Goal: Download file/media

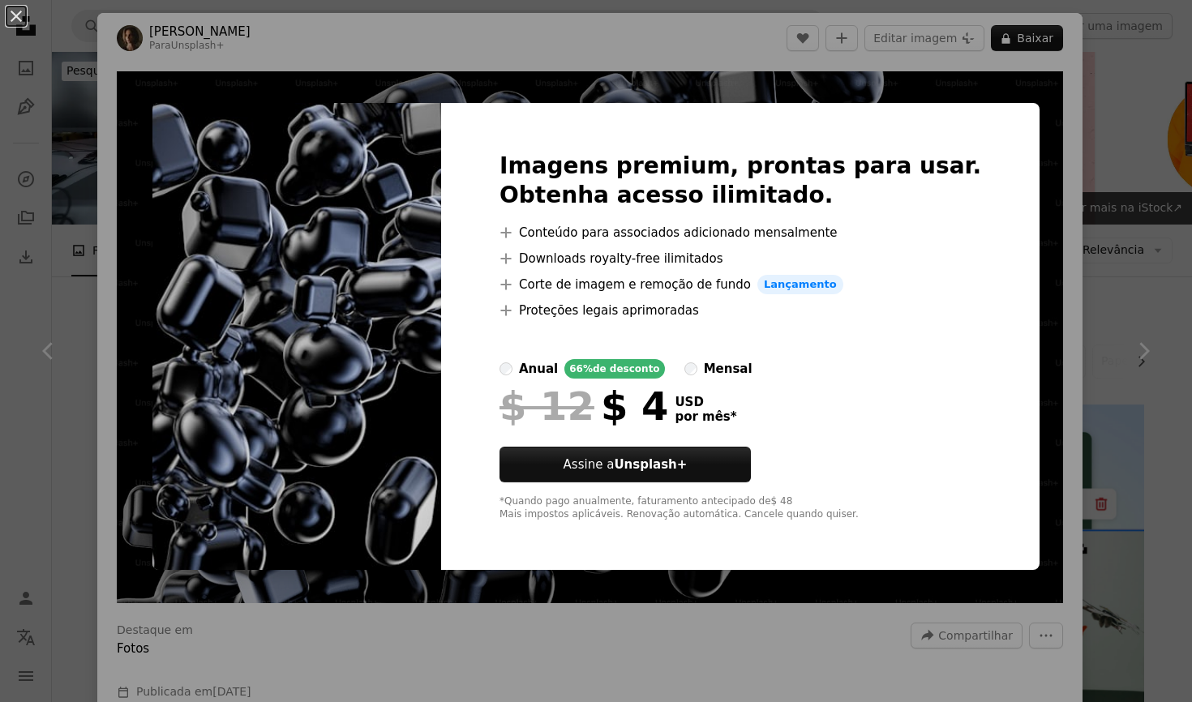
scroll to position [1437, 0]
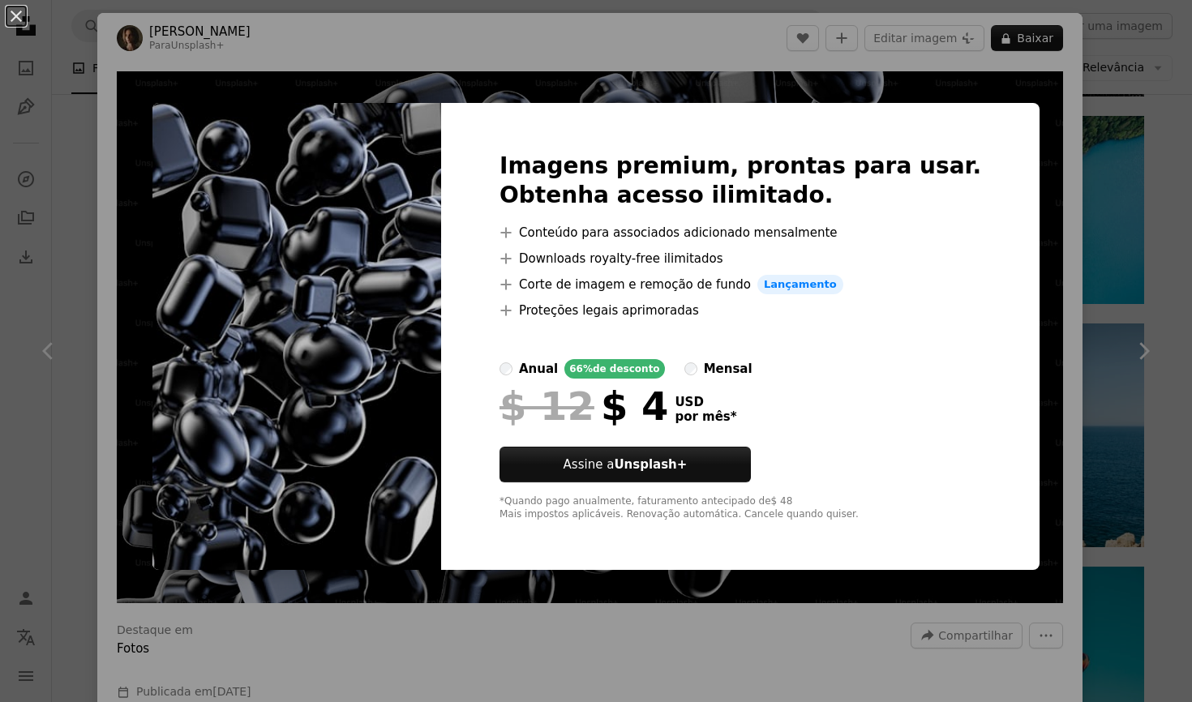
click at [736, 79] on div "An X shape Imagens premium, prontas para usar. Obtenha acesso ilimitado. A plus…" at bounding box center [596, 351] width 1192 height 702
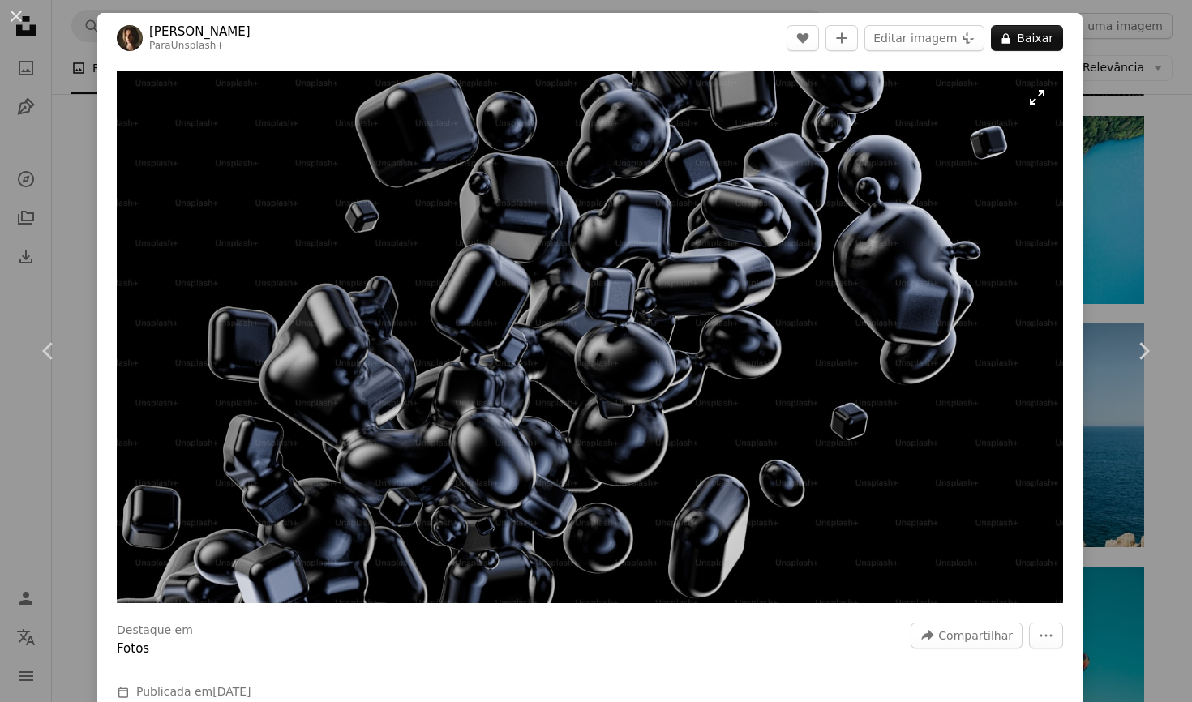
click at [651, 220] on img "Ampliar esta imagem" at bounding box center [590, 337] width 946 height 532
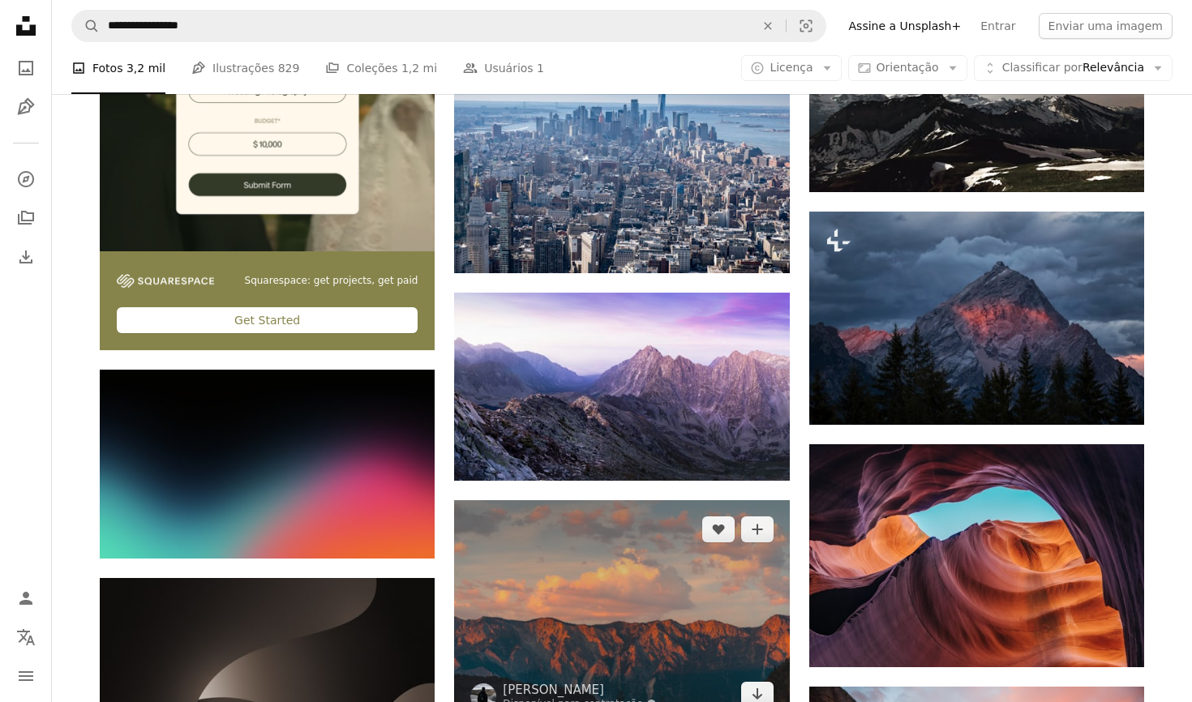
scroll to position [2761, 0]
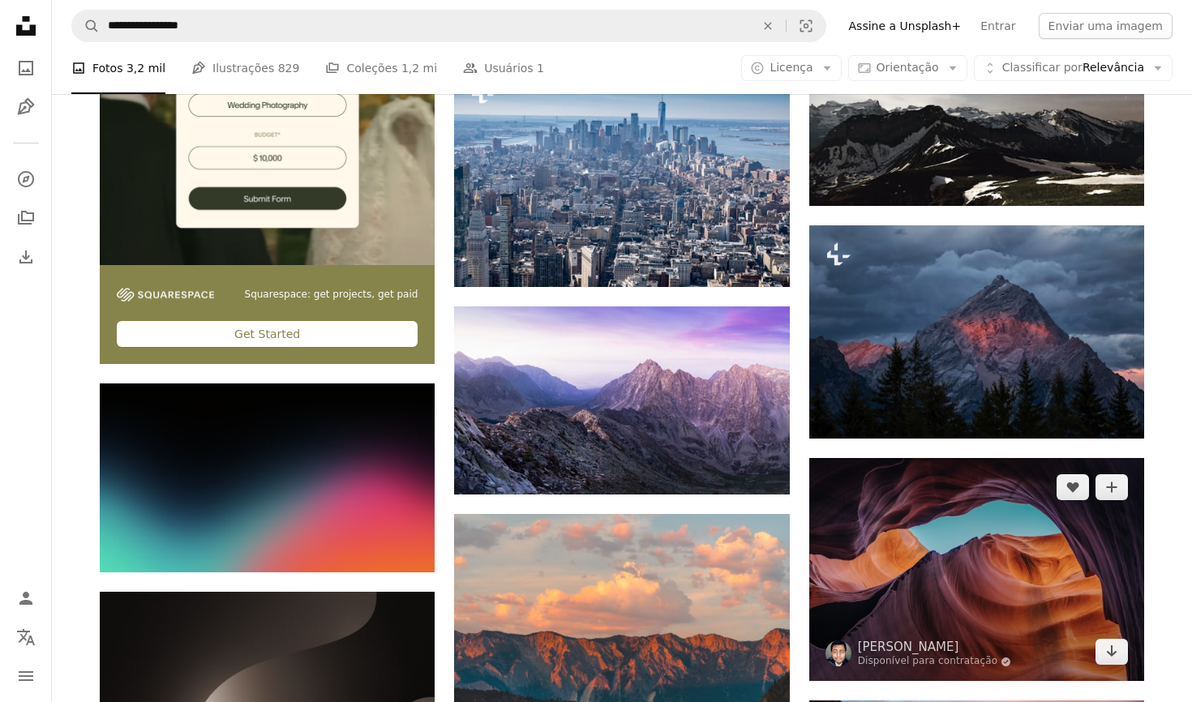
click at [924, 572] on img at bounding box center [976, 569] width 335 height 223
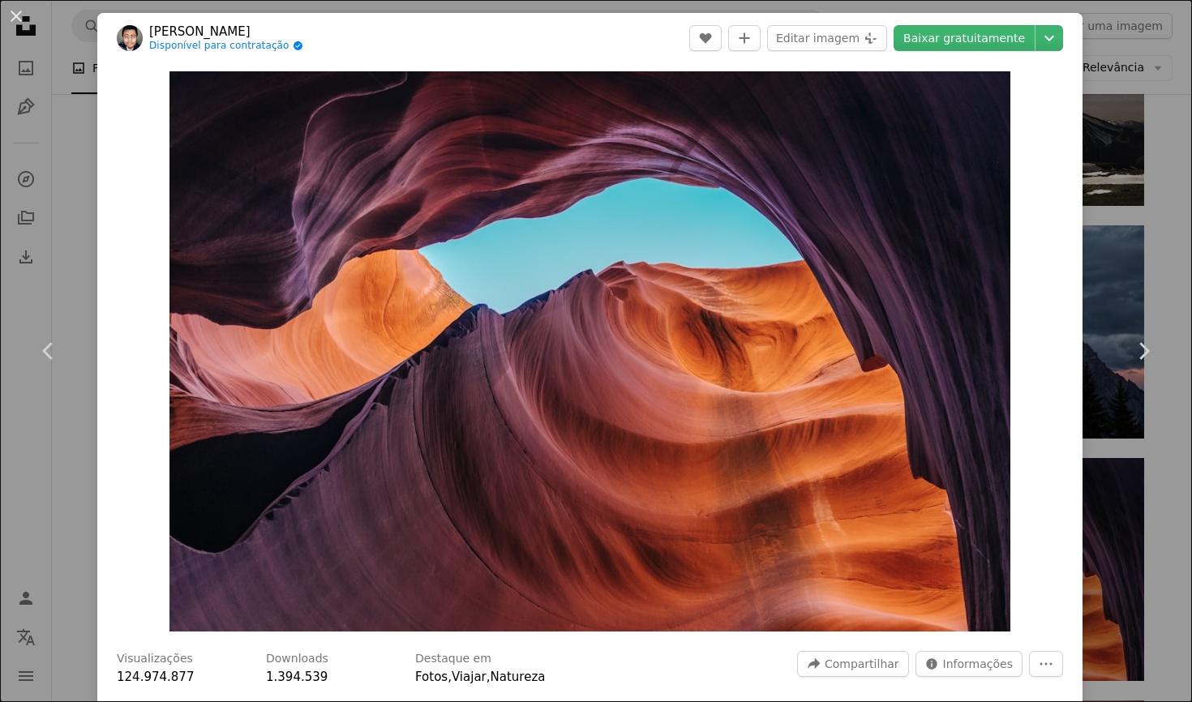
click at [1115, 56] on div "An X shape Chevron left Chevron right Ashim D’Silva Disponível para contratação…" at bounding box center [596, 351] width 1192 height 702
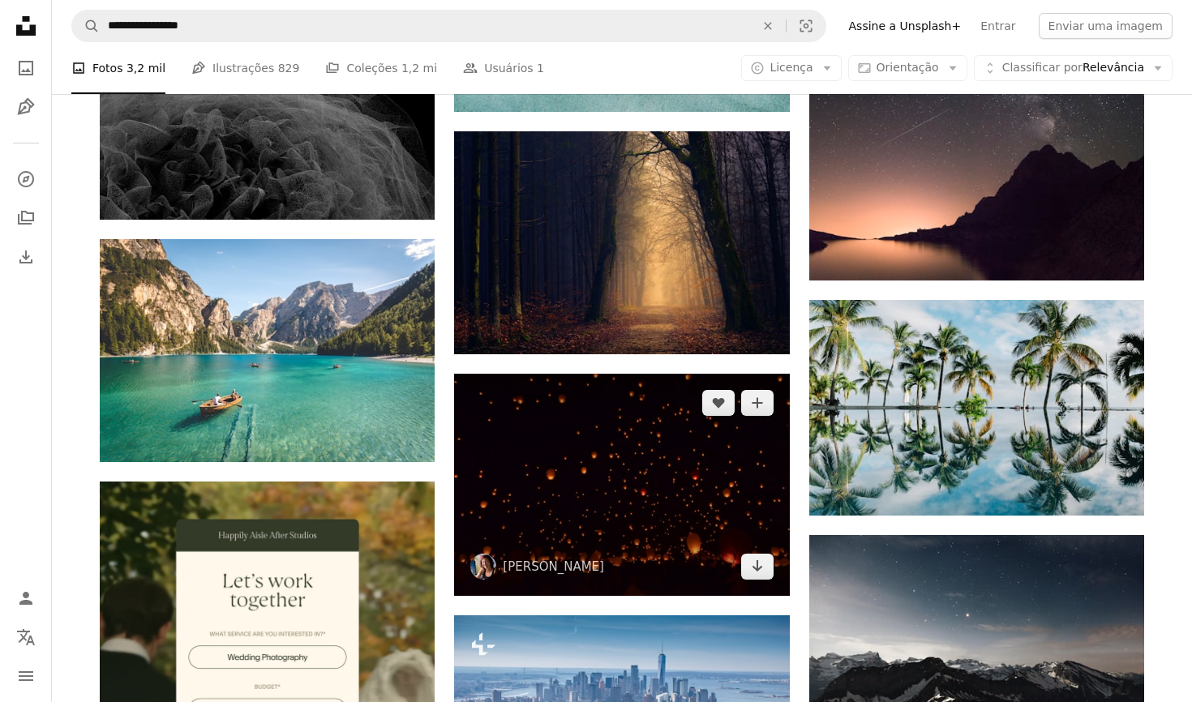
scroll to position [2190, 0]
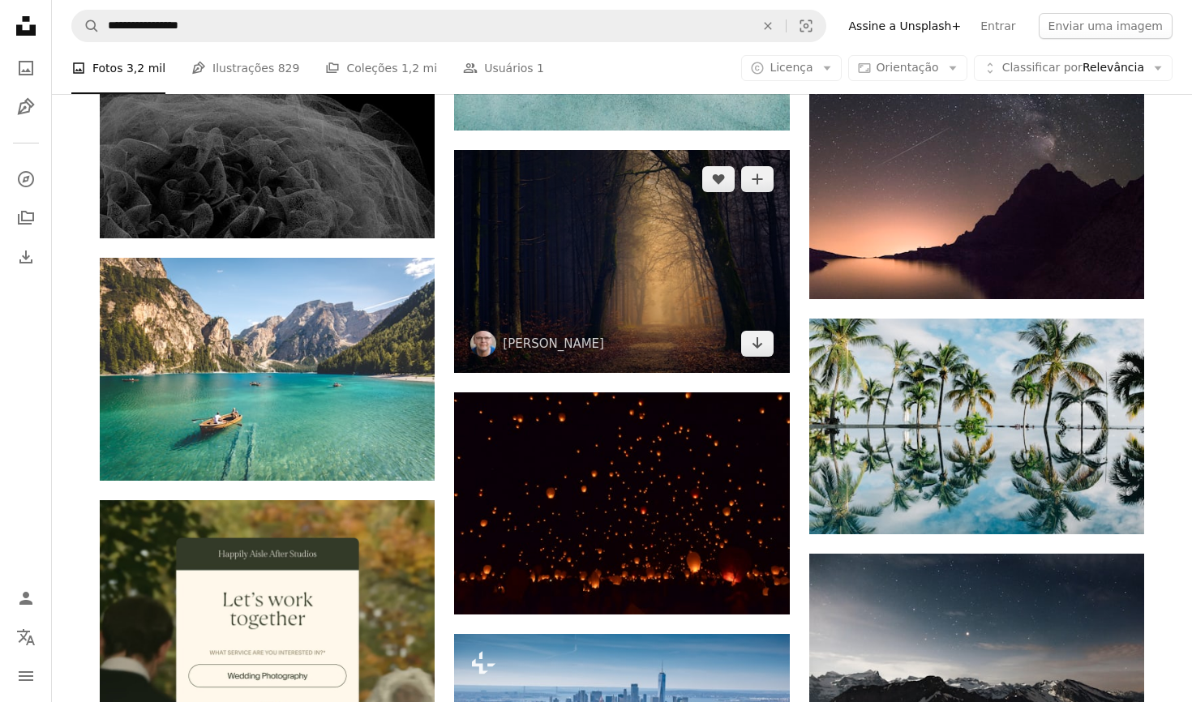
click at [631, 274] on img at bounding box center [621, 261] width 335 height 223
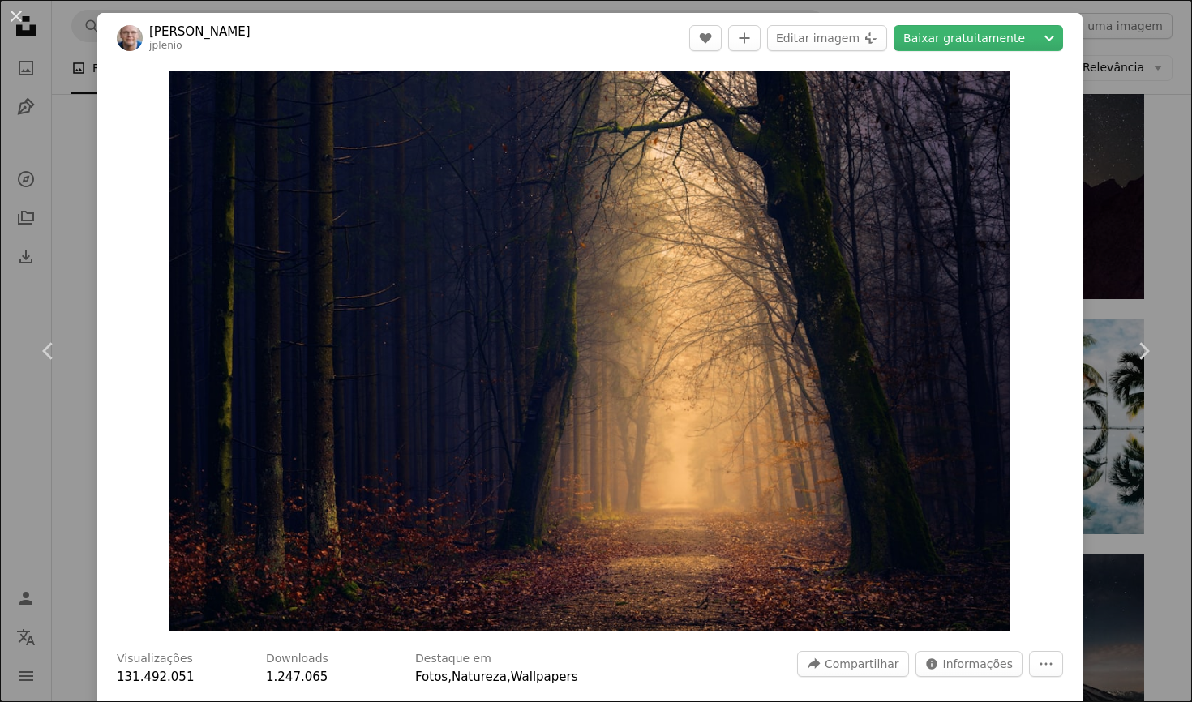
click at [81, 218] on div "An X shape Chevron left Chevron right [PERSON_NAME] jplenio A heart A plus sign…" at bounding box center [596, 351] width 1192 height 702
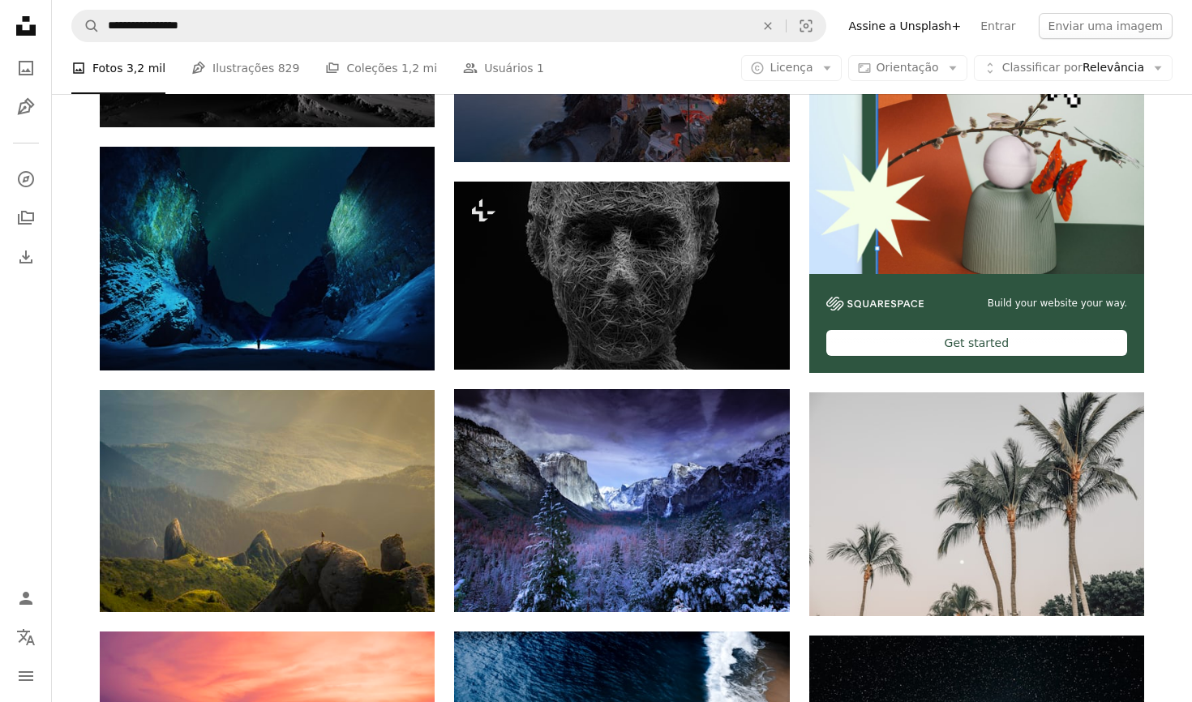
scroll to position [462, 0]
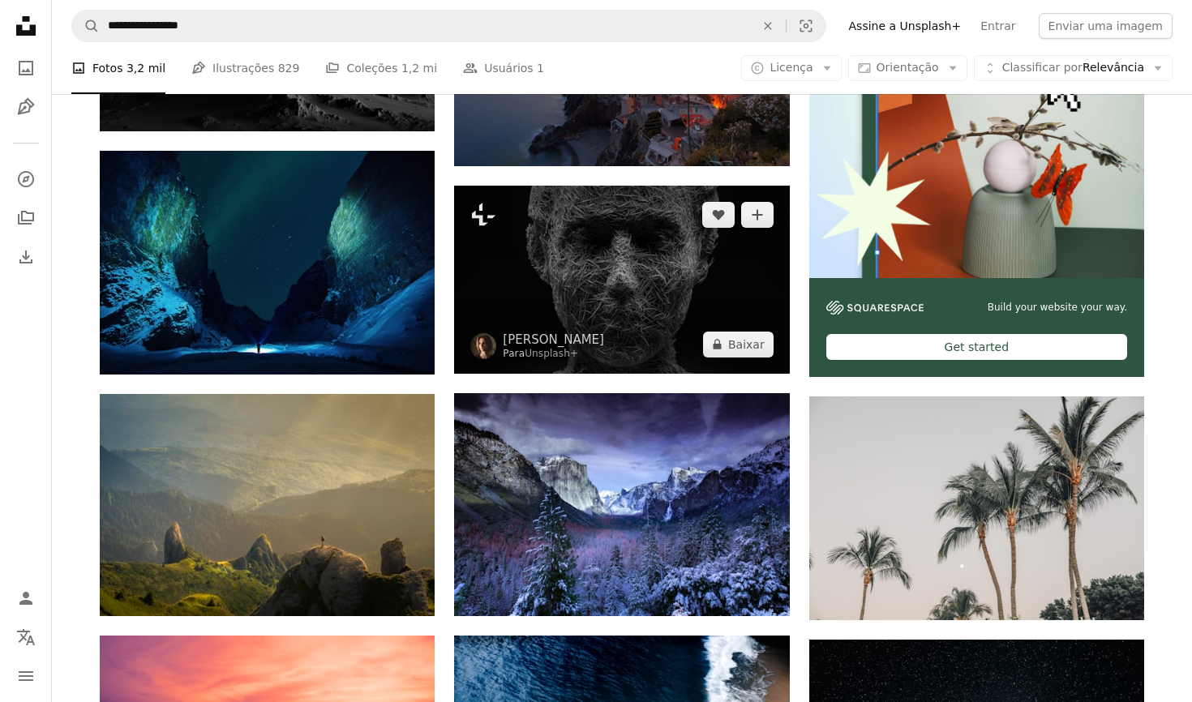
click at [600, 285] on img at bounding box center [621, 280] width 335 height 188
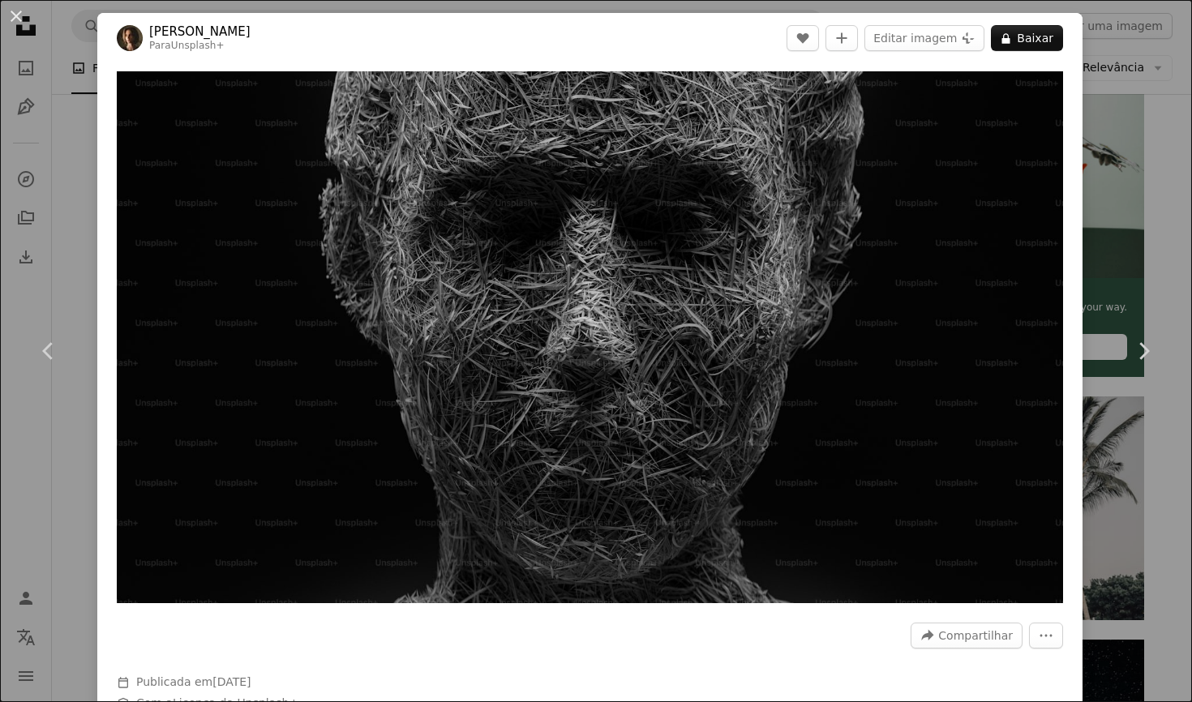
click at [1172, 118] on div "An X shape Chevron left Chevron right [PERSON_NAME] Para Unsplash+ A heart A pl…" at bounding box center [596, 351] width 1192 height 702
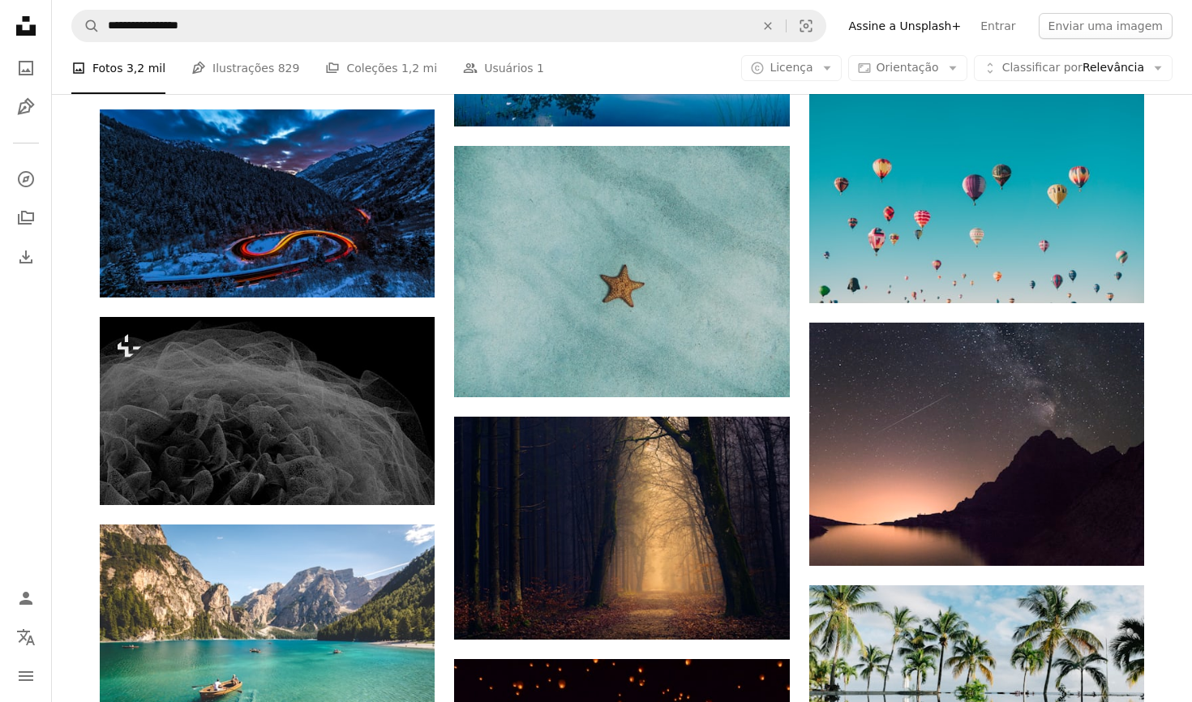
scroll to position [1928, 0]
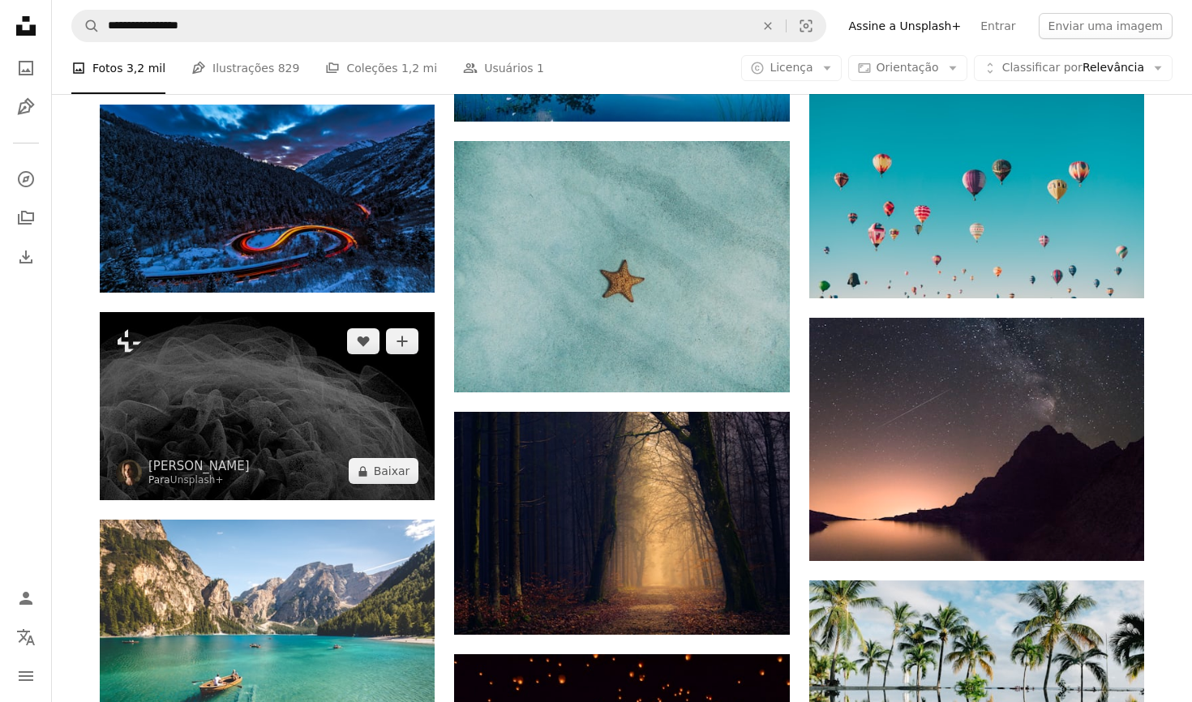
click at [289, 414] on img at bounding box center [267, 406] width 335 height 188
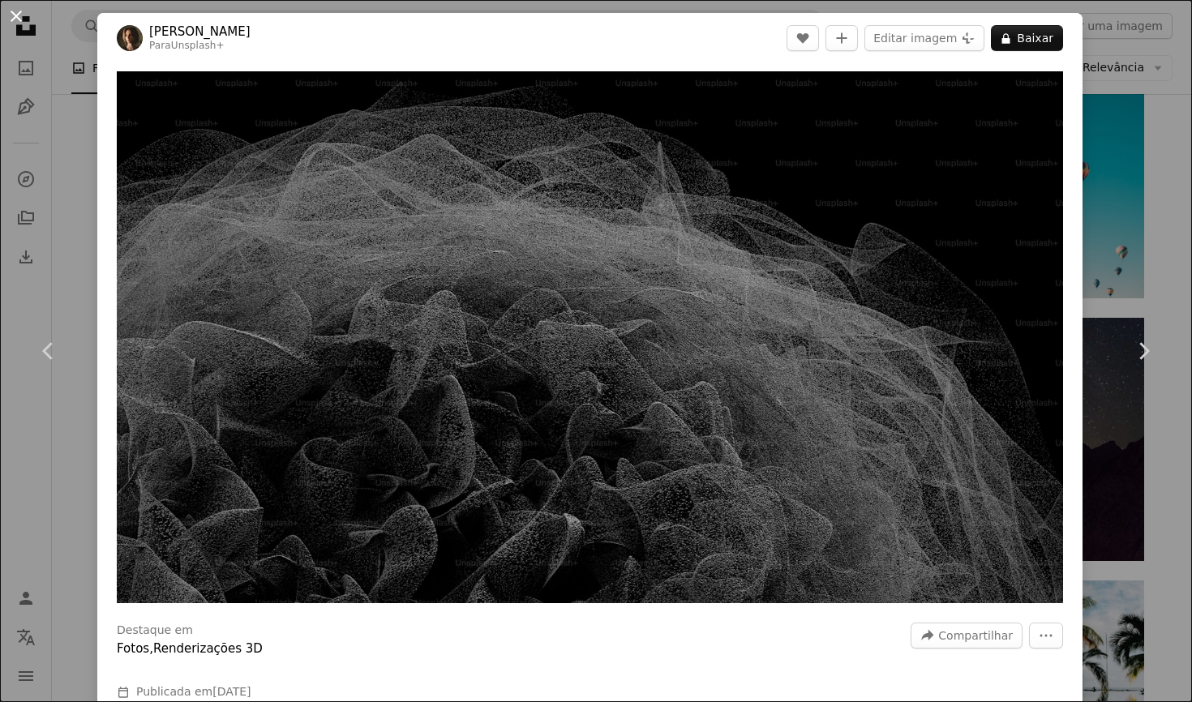
click at [19, 20] on button "An X shape" at bounding box center [15, 15] width 19 height 19
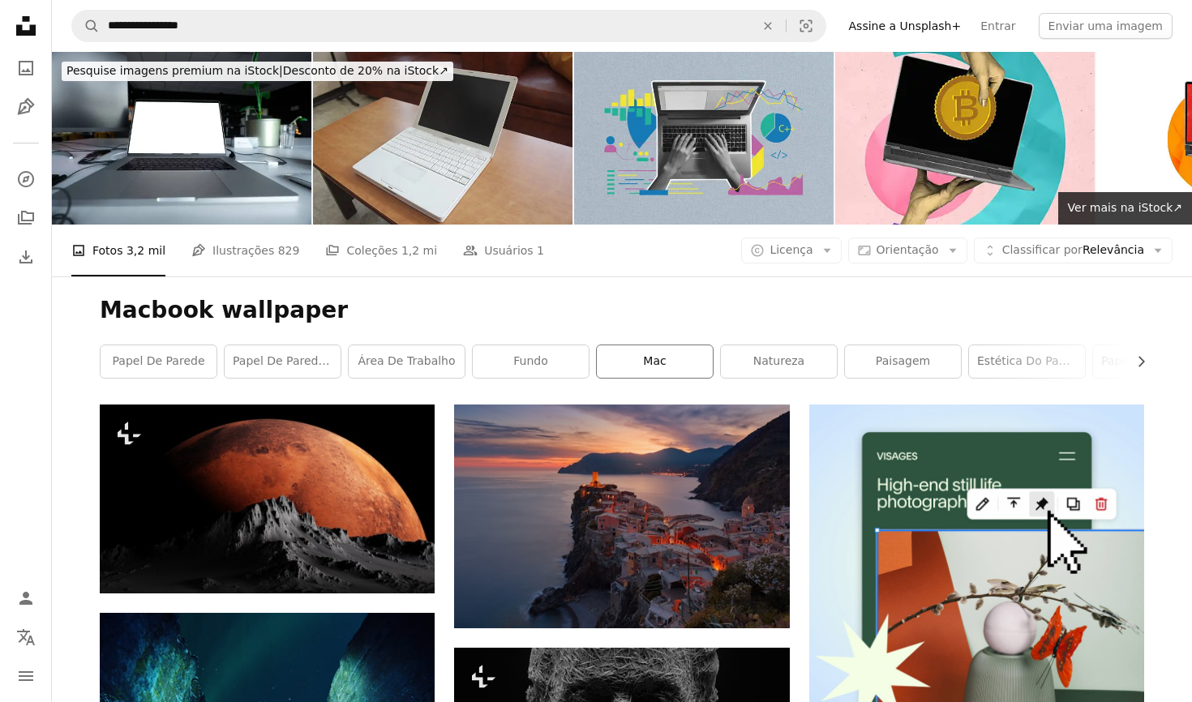
click at [662, 368] on link "Mac" at bounding box center [655, 361] width 116 height 32
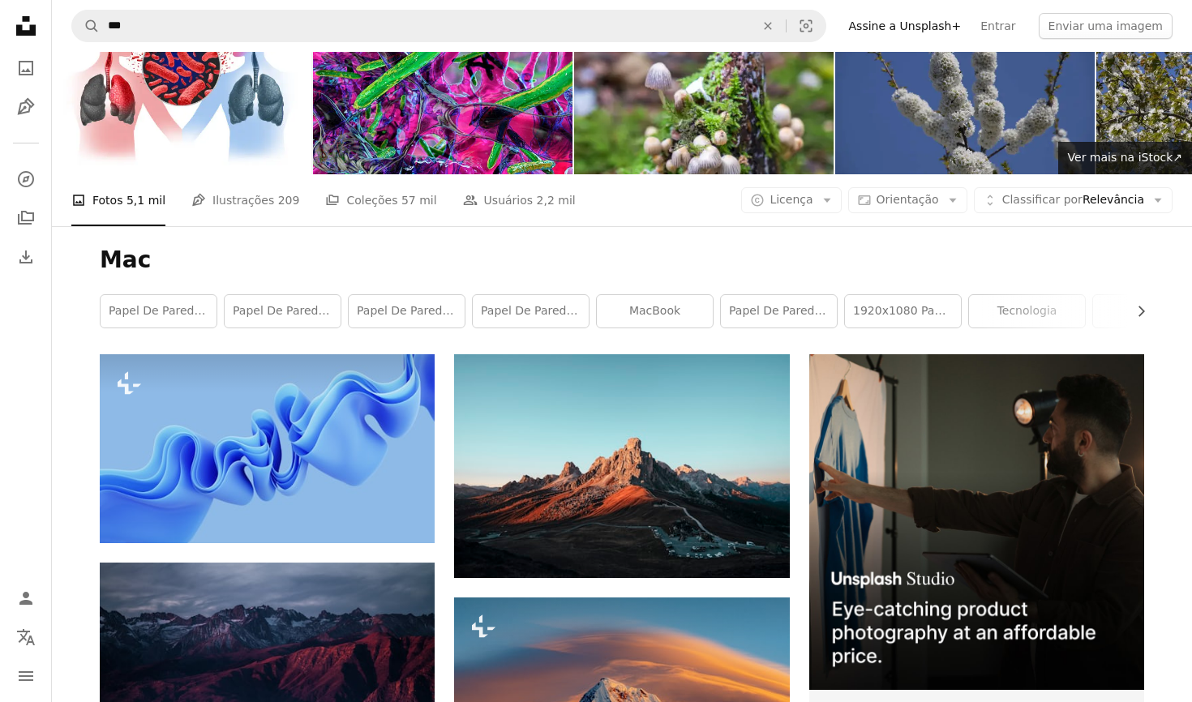
scroll to position [45, 0]
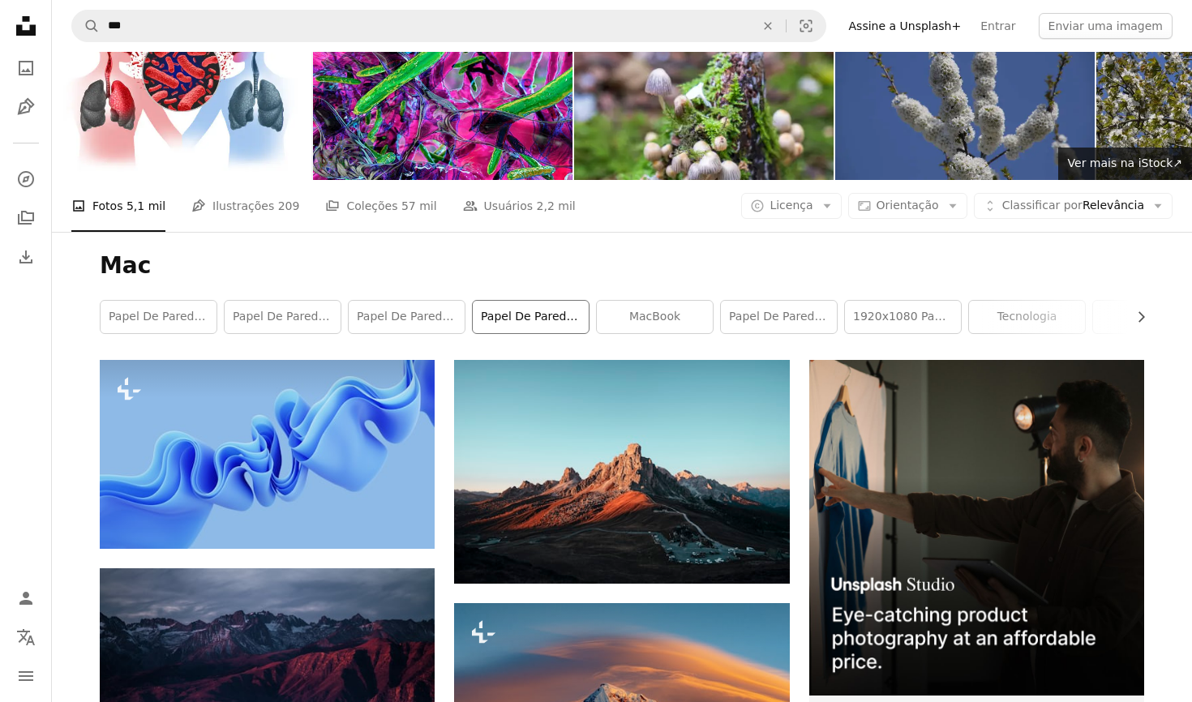
click at [519, 322] on link "Papel de parede 8k" at bounding box center [531, 317] width 116 height 32
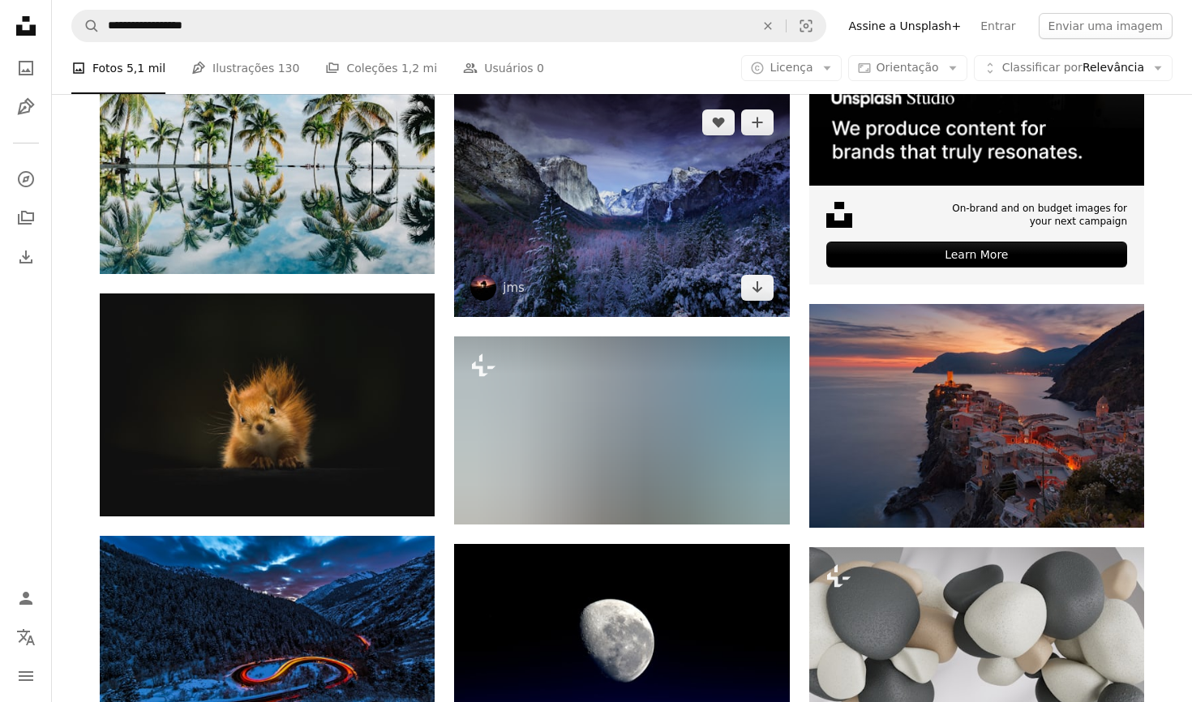
scroll to position [555, 0]
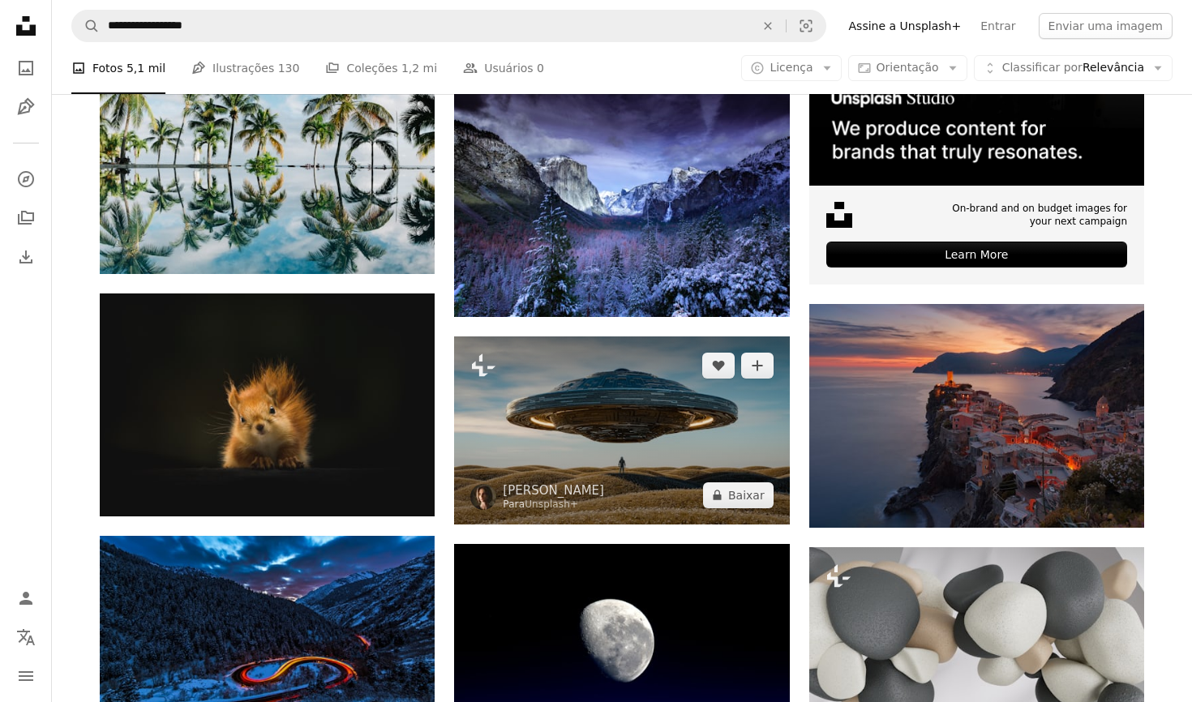
click at [570, 414] on img at bounding box center [621, 430] width 335 height 188
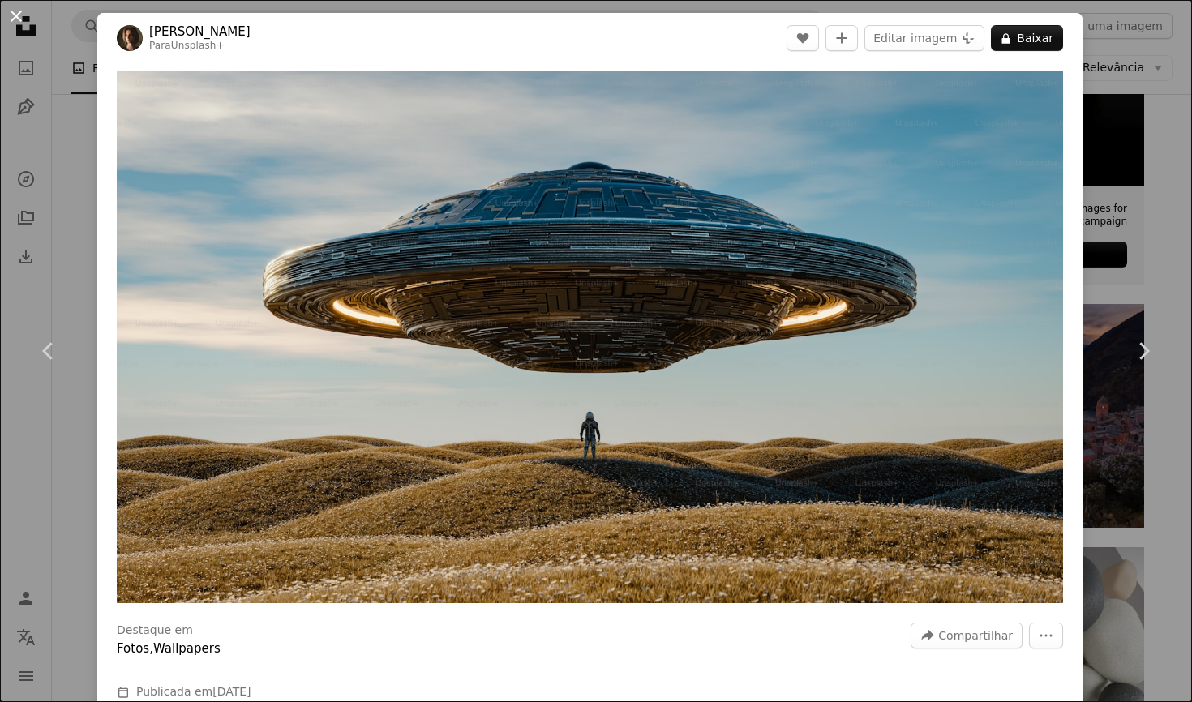
click at [17, 19] on button "An X shape" at bounding box center [15, 15] width 19 height 19
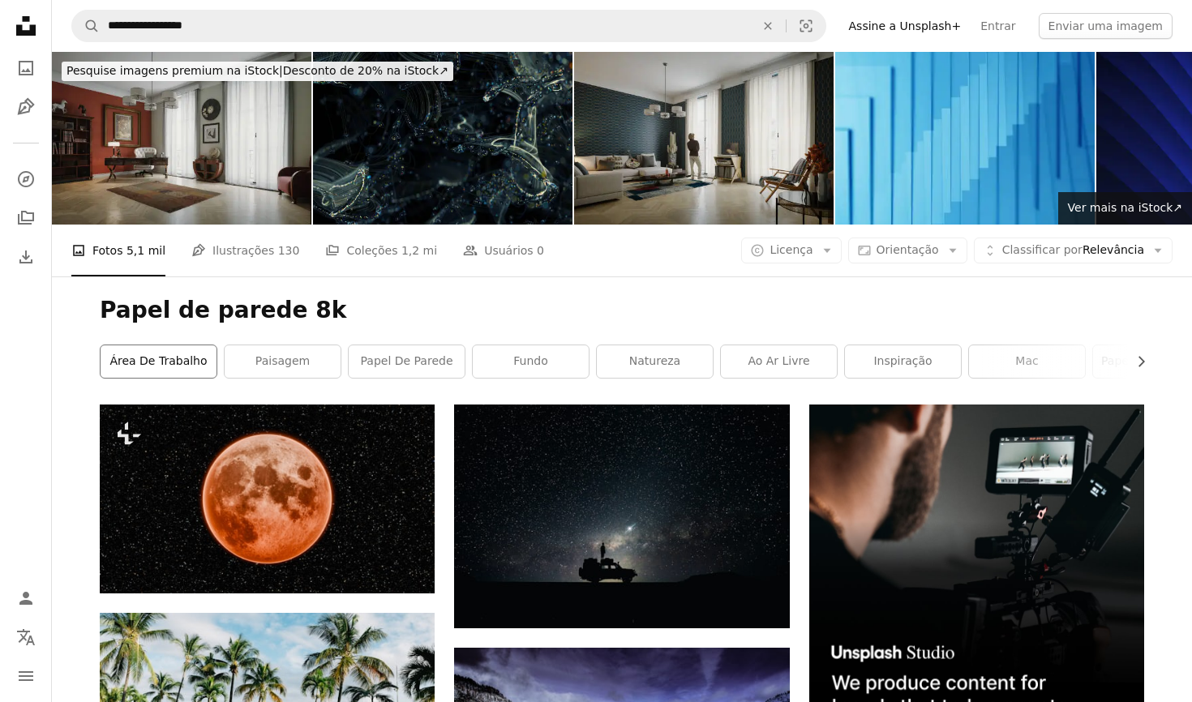
click at [180, 362] on link "área de trabalho" at bounding box center [159, 361] width 116 height 32
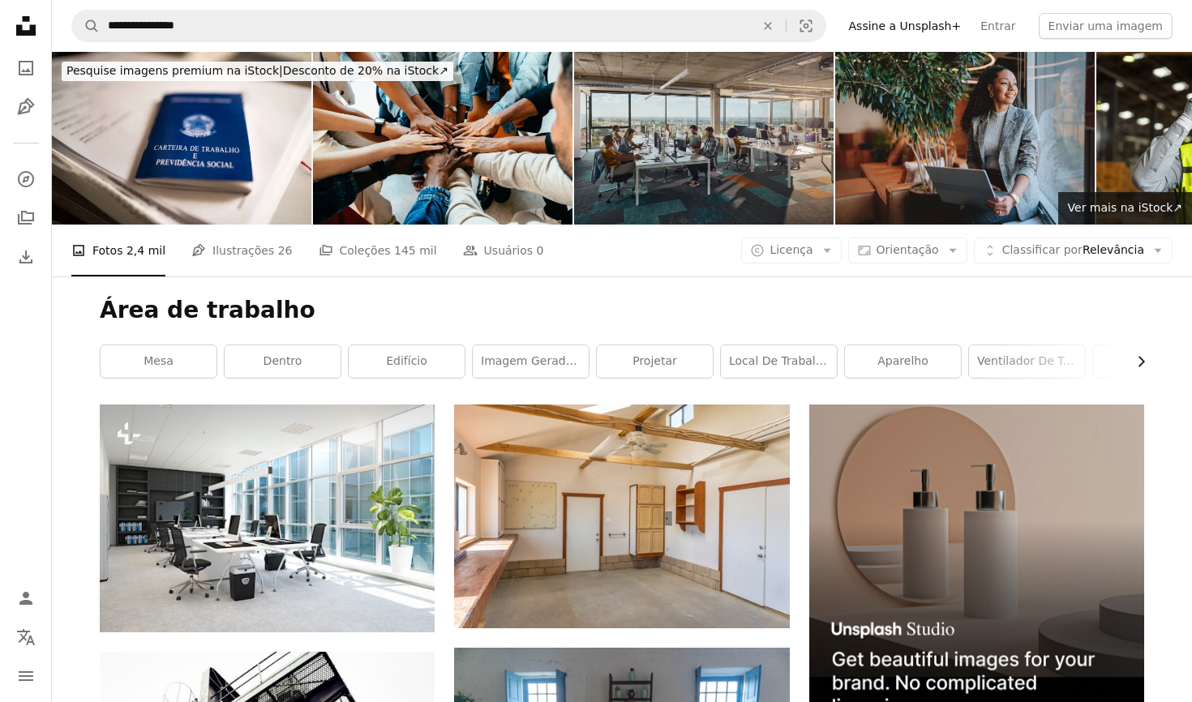
click at [1140, 365] on icon "button" at bounding box center [1141, 362] width 6 height 11
click at [1140, 365] on link "Casa" at bounding box center [1085, 361] width 116 height 32
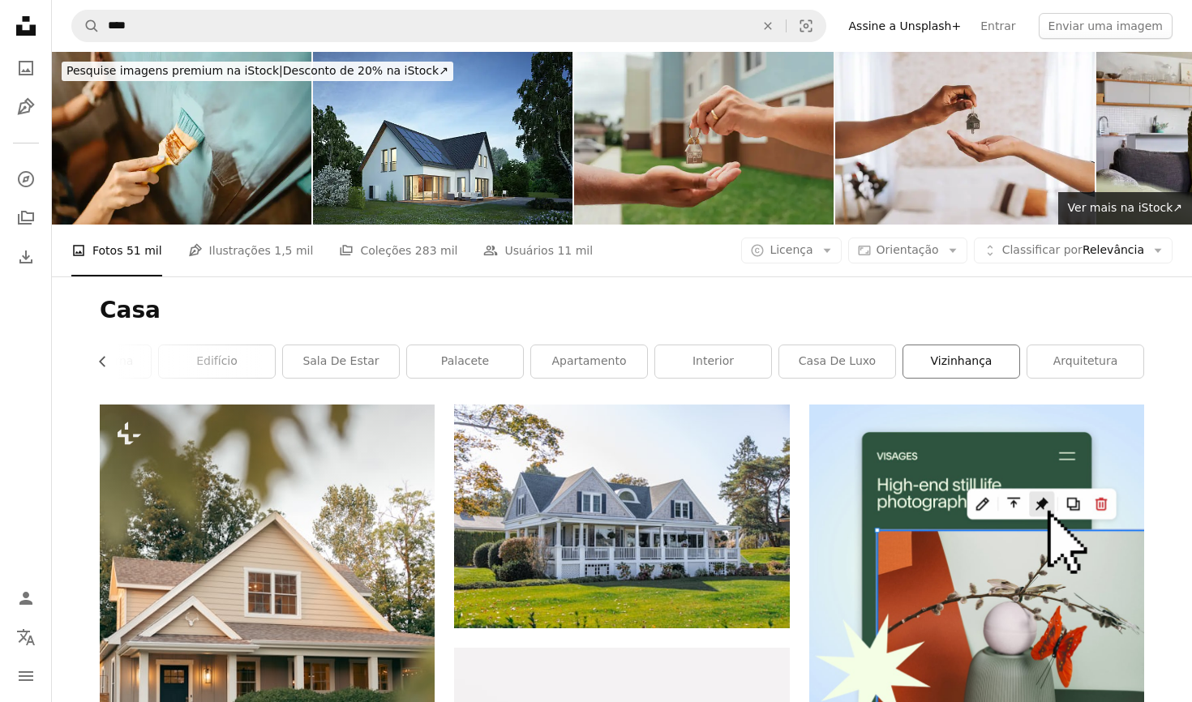
click at [955, 362] on link "vizinhança" at bounding box center [961, 361] width 116 height 32
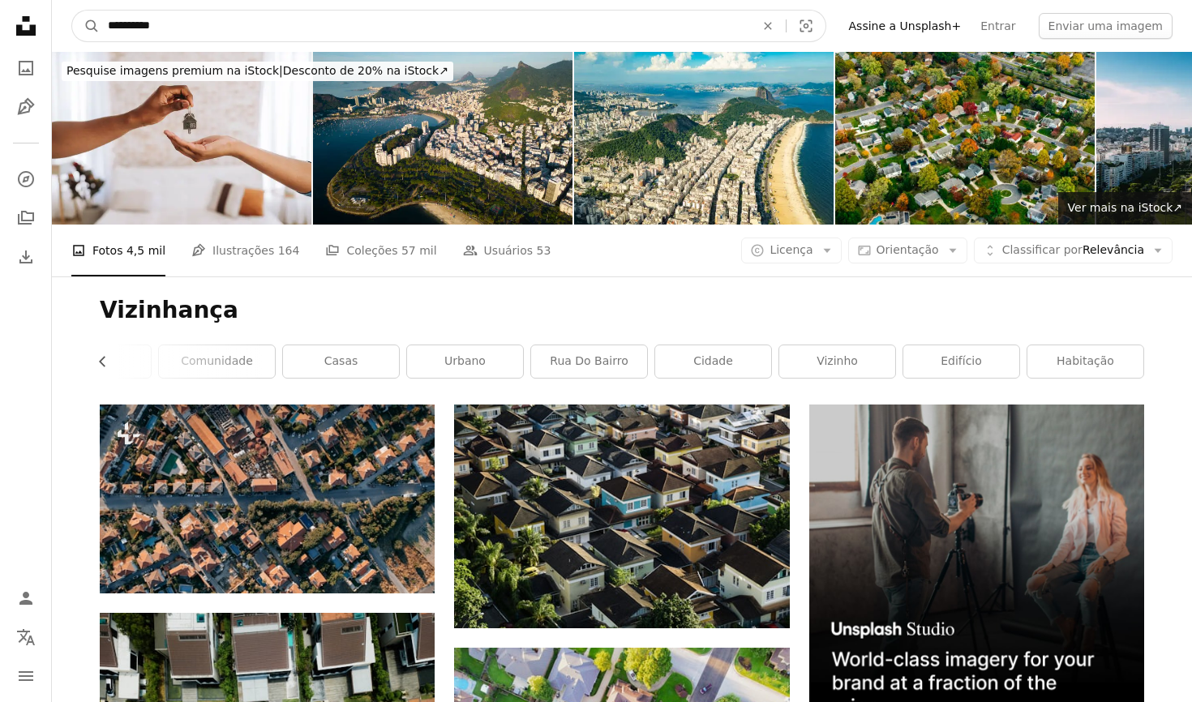
click at [350, 28] on input "**********" at bounding box center [425, 26] width 650 height 31
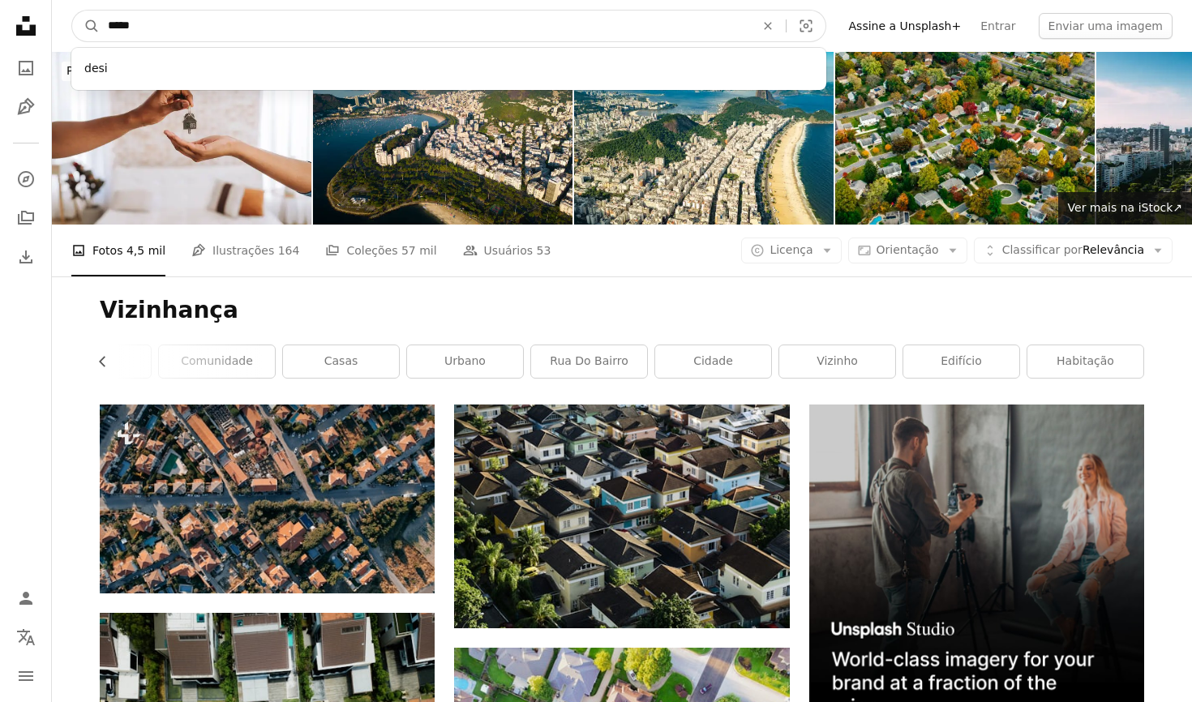
type input "******"
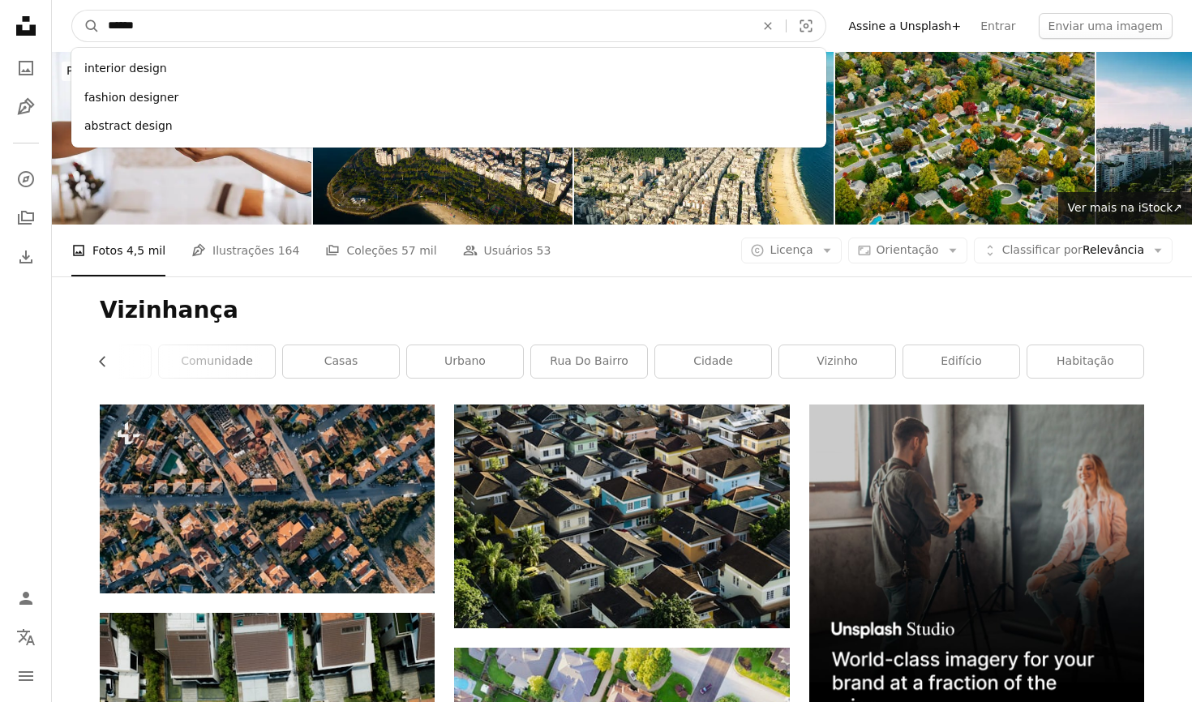
click at [86, 26] on button "A magnifying glass" at bounding box center [86, 26] width 28 height 31
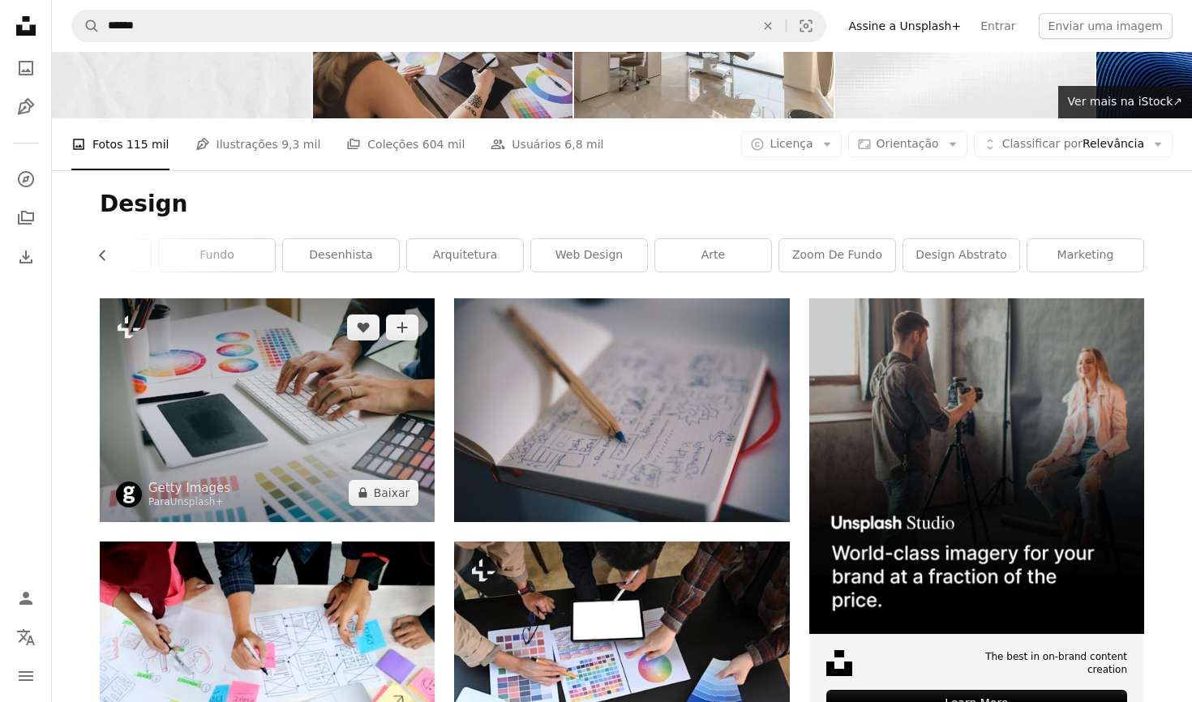
scroll to position [105, 0]
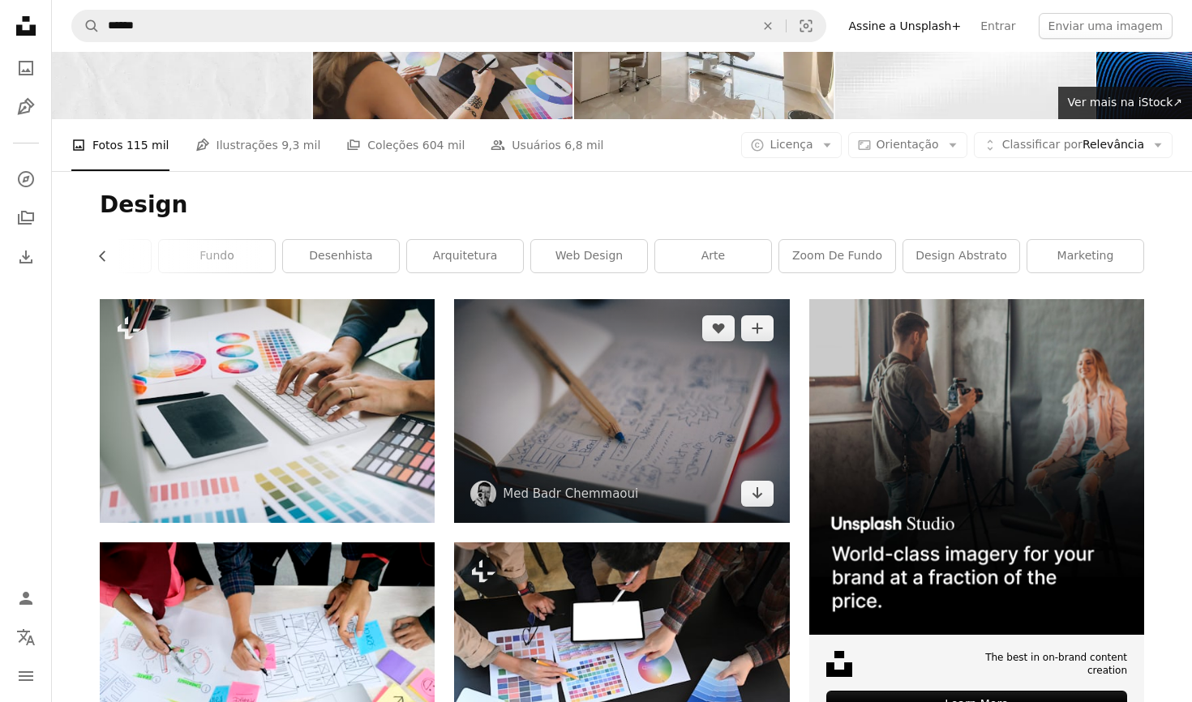
click at [600, 407] on img at bounding box center [621, 410] width 335 height 223
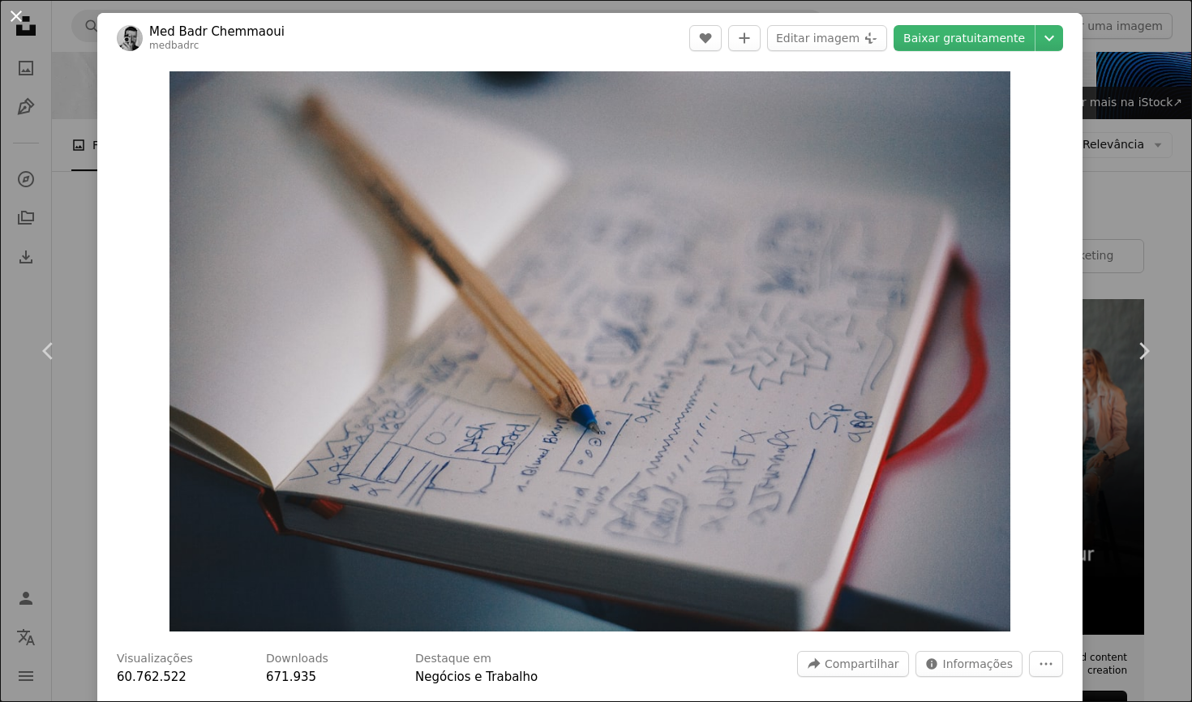
click at [17, 22] on button "An X shape" at bounding box center [15, 15] width 19 height 19
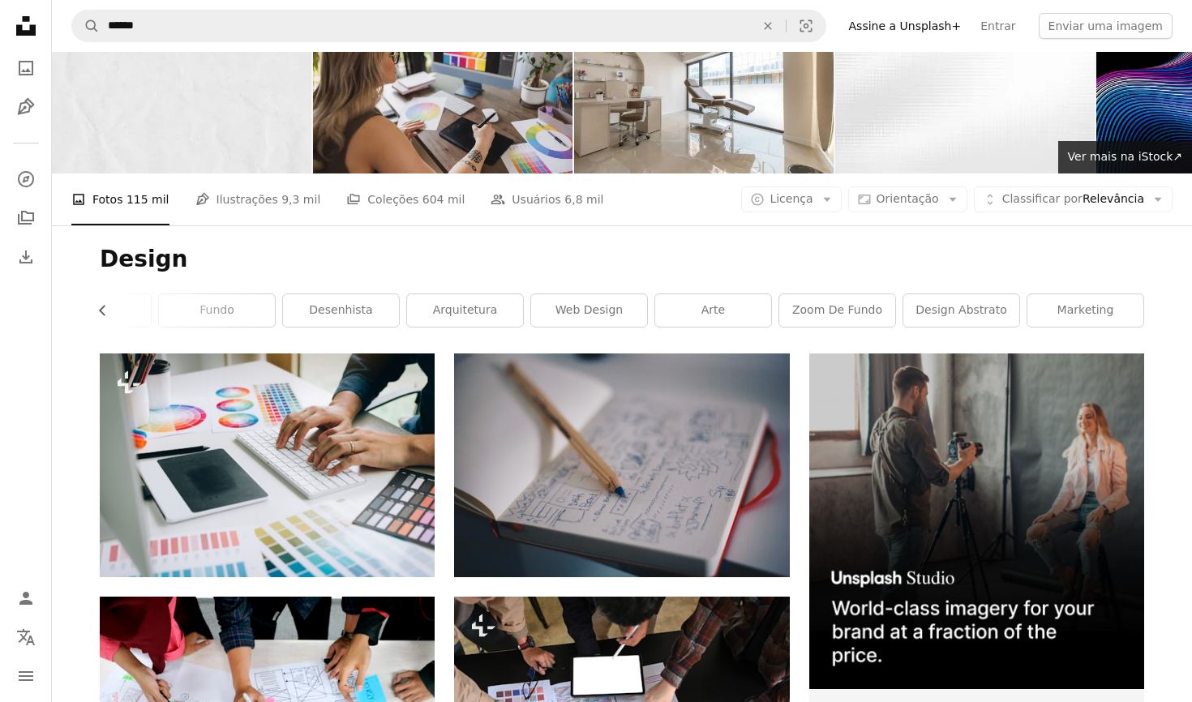
scroll to position [50, 0]
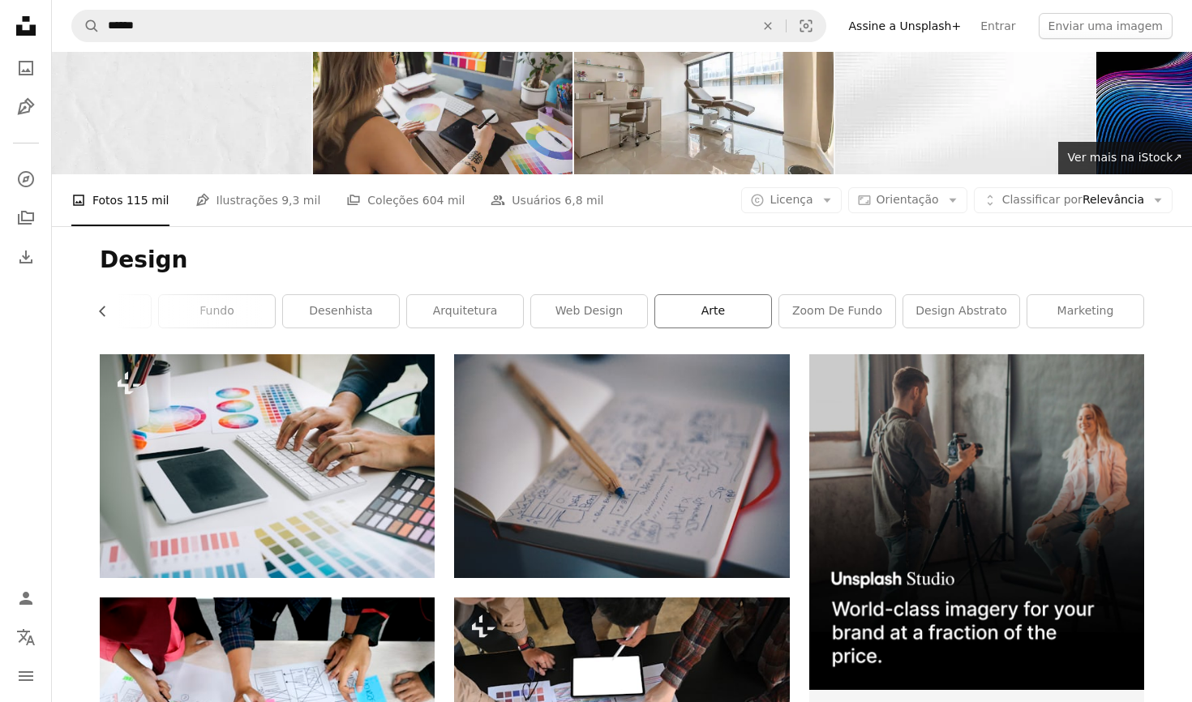
click at [689, 308] on link "arte" at bounding box center [713, 311] width 116 height 32
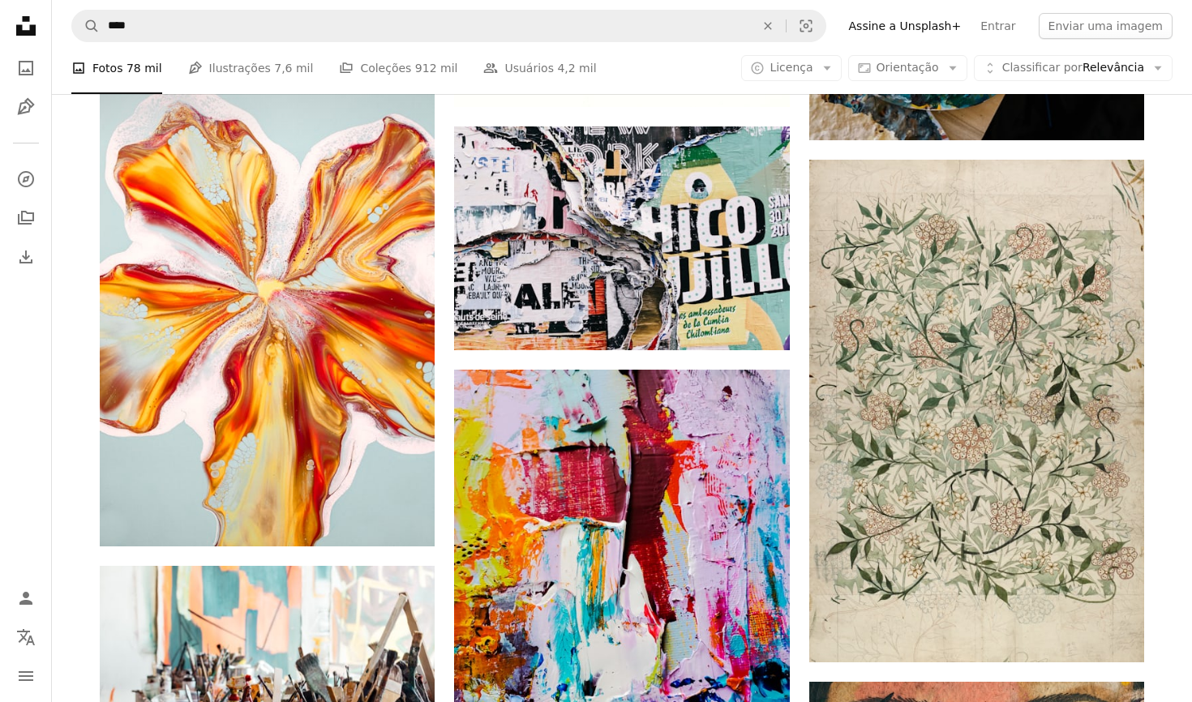
scroll to position [2029, 0]
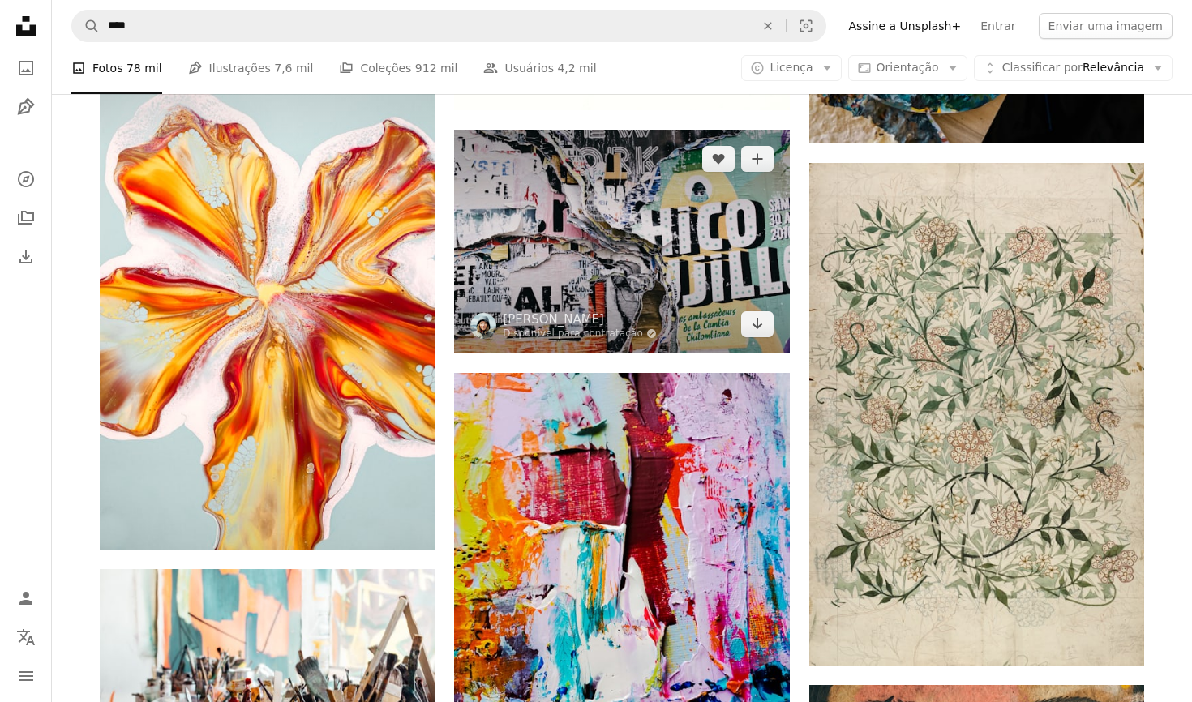
click at [667, 238] on img at bounding box center [621, 242] width 335 height 224
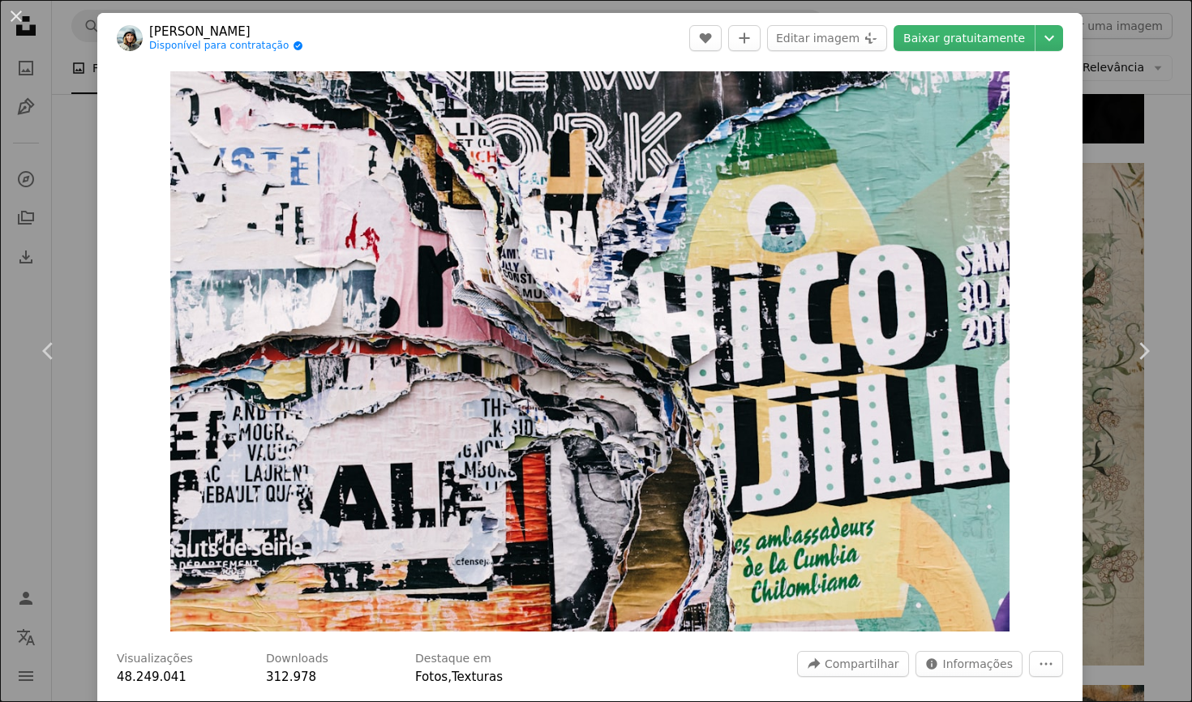
click at [79, 192] on div "An X shape Chevron left Chevron right [PERSON_NAME] Rouse Disponível para contr…" at bounding box center [596, 351] width 1192 height 702
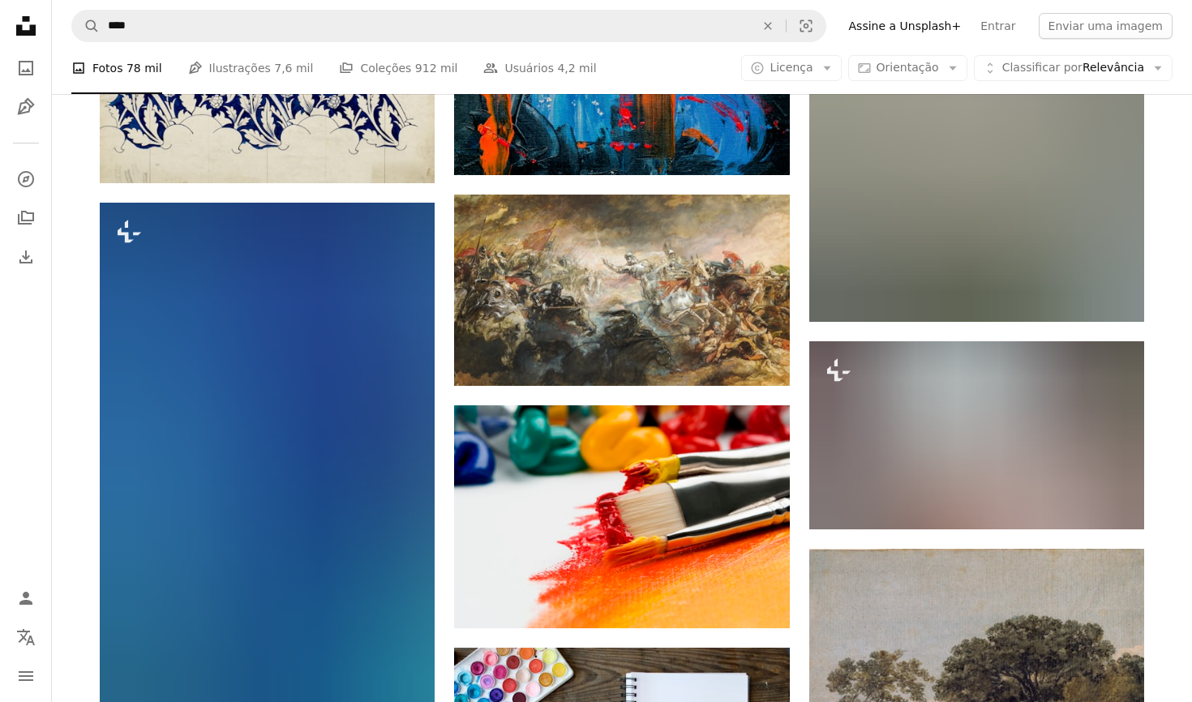
scroll to position [3142, 0]
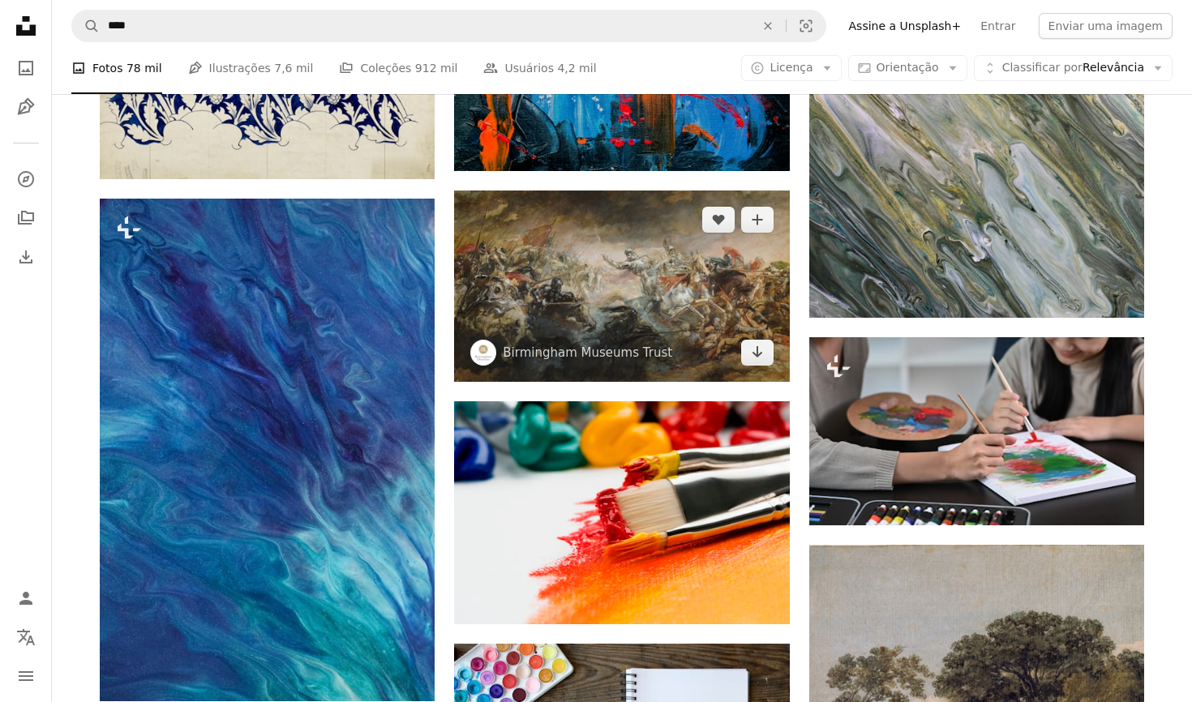
click at [551, 301] on img at bounding box center [621, 286] width 335 height 191
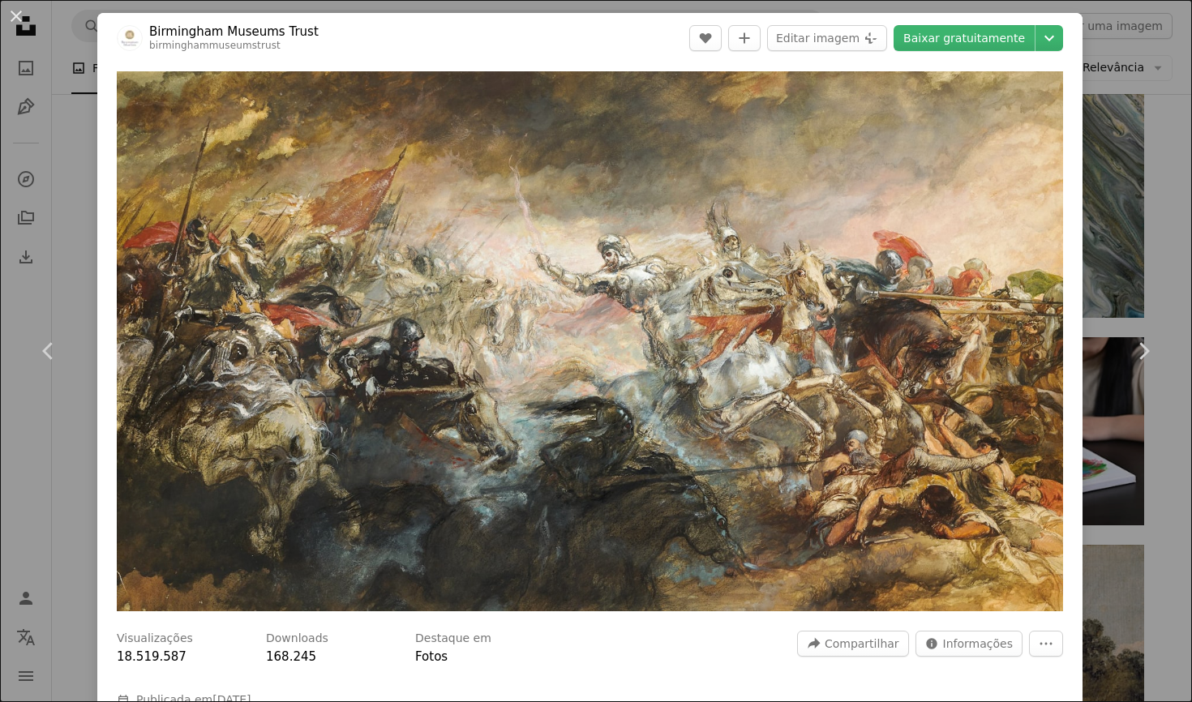
click at [85, 47] on div "An X shape Chevron left Chevron right Birmingham Museums Trust birminghammuseum…" at bounding box center [596, 351] width 1192 height 702
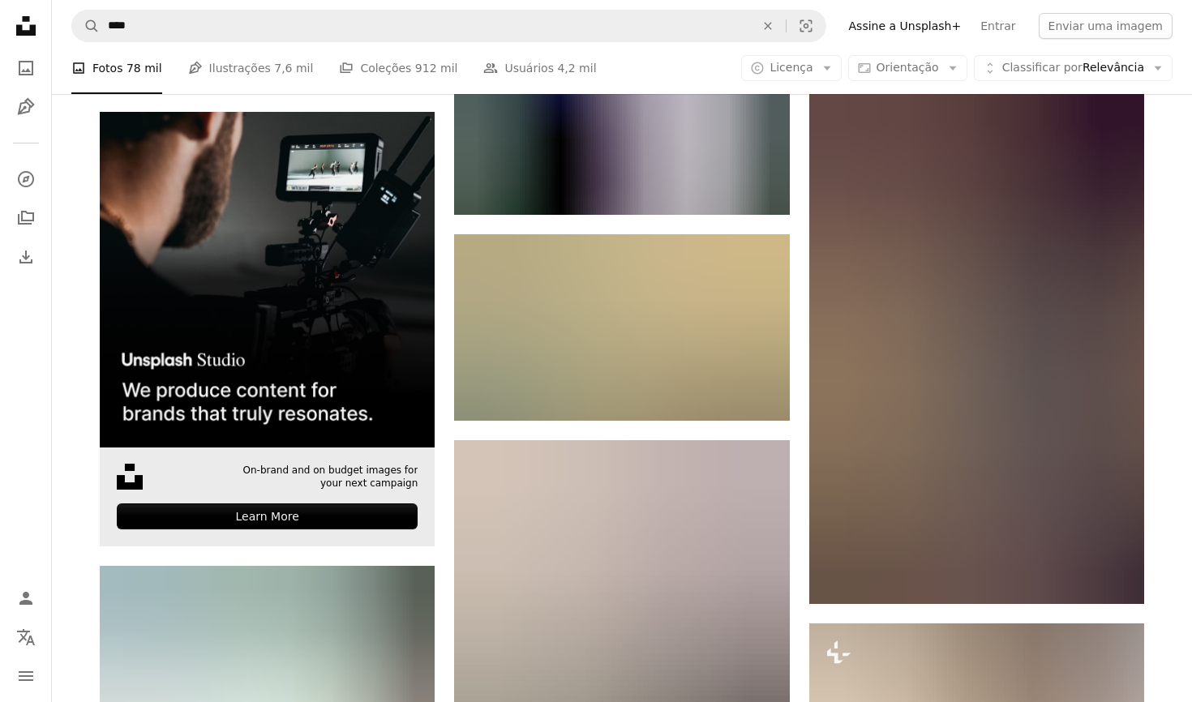
scroll to position [4503, 0]
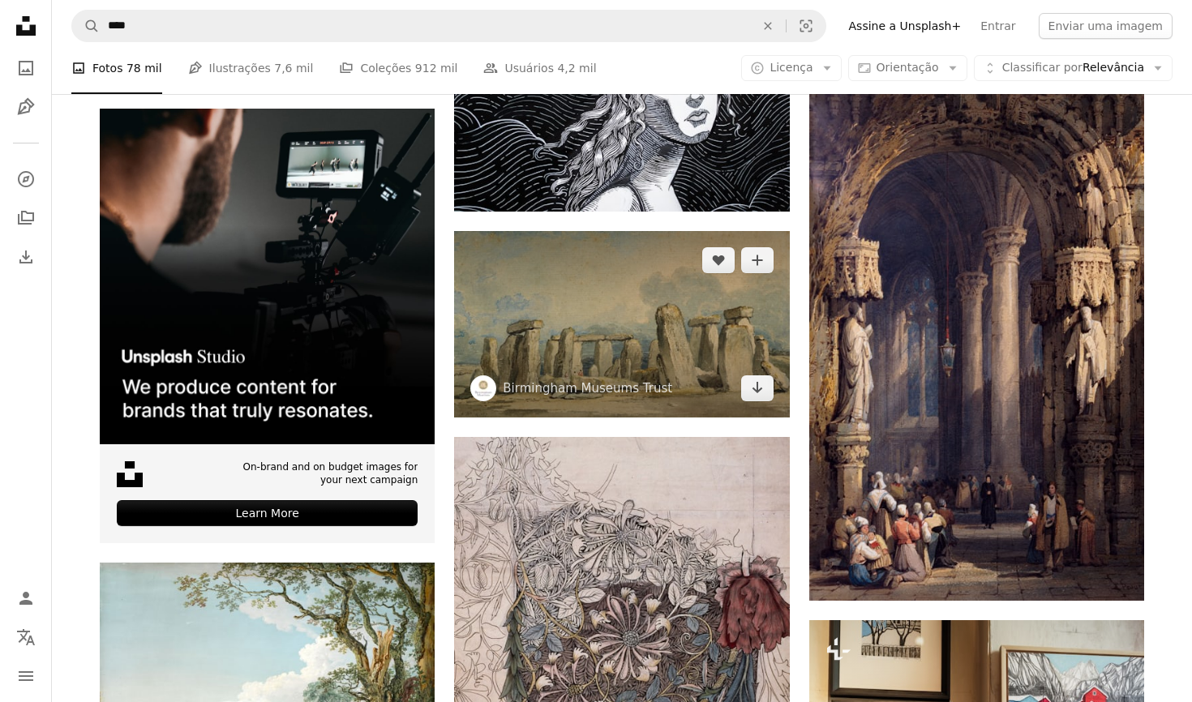
click at [569, 299] on img at bounding box center [621, 324] width 335 height 186
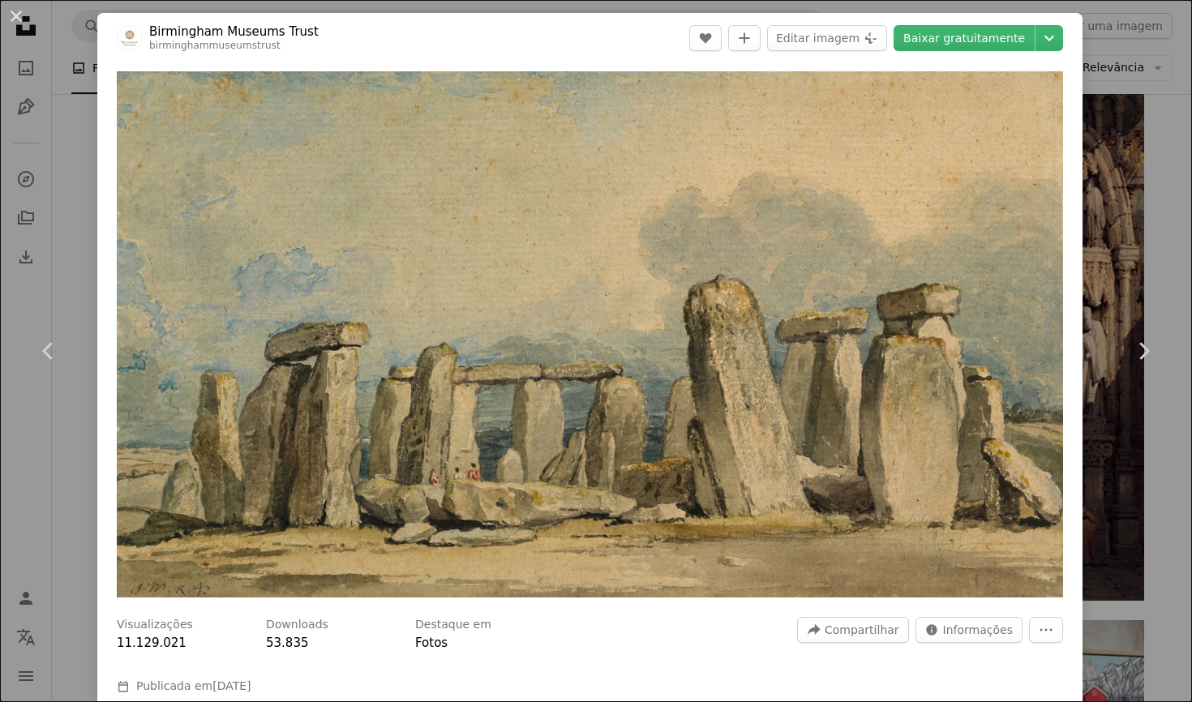
click at [71, 183] on div "An X shape Chevron left Chevron right Birmingham Museums Trust birminghammuseum…" at bounding box center [596, 351] width 1192 height 702
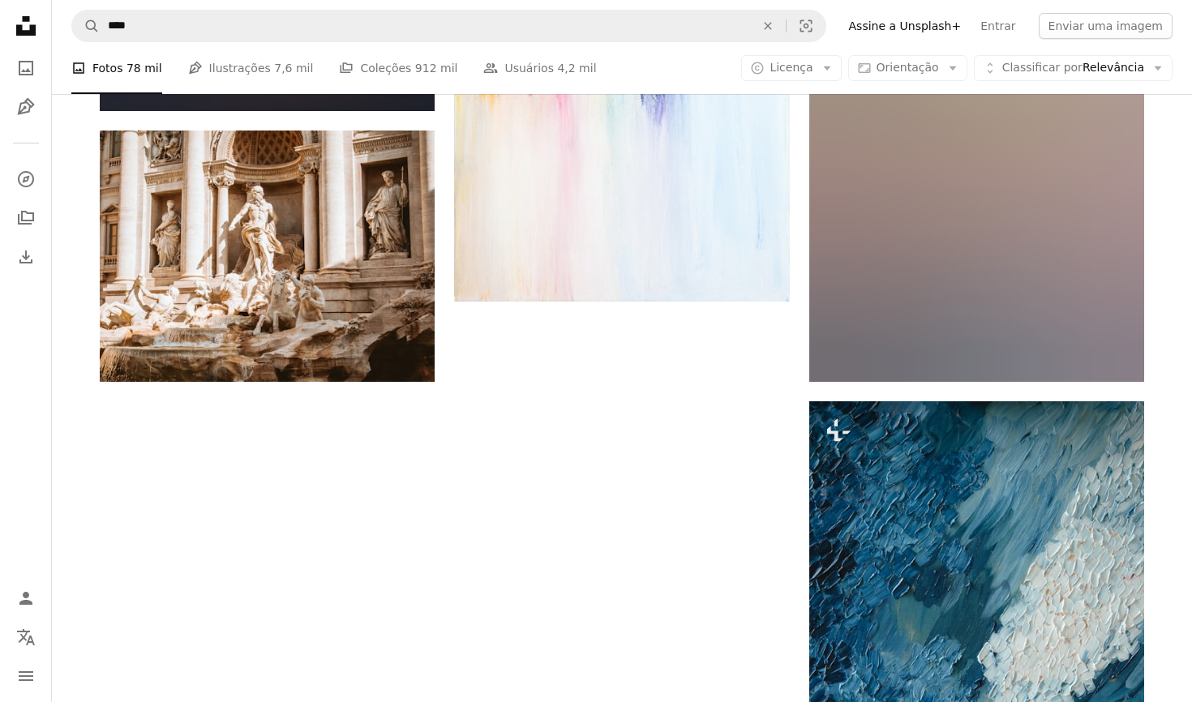
scroll to position [7841, 0]
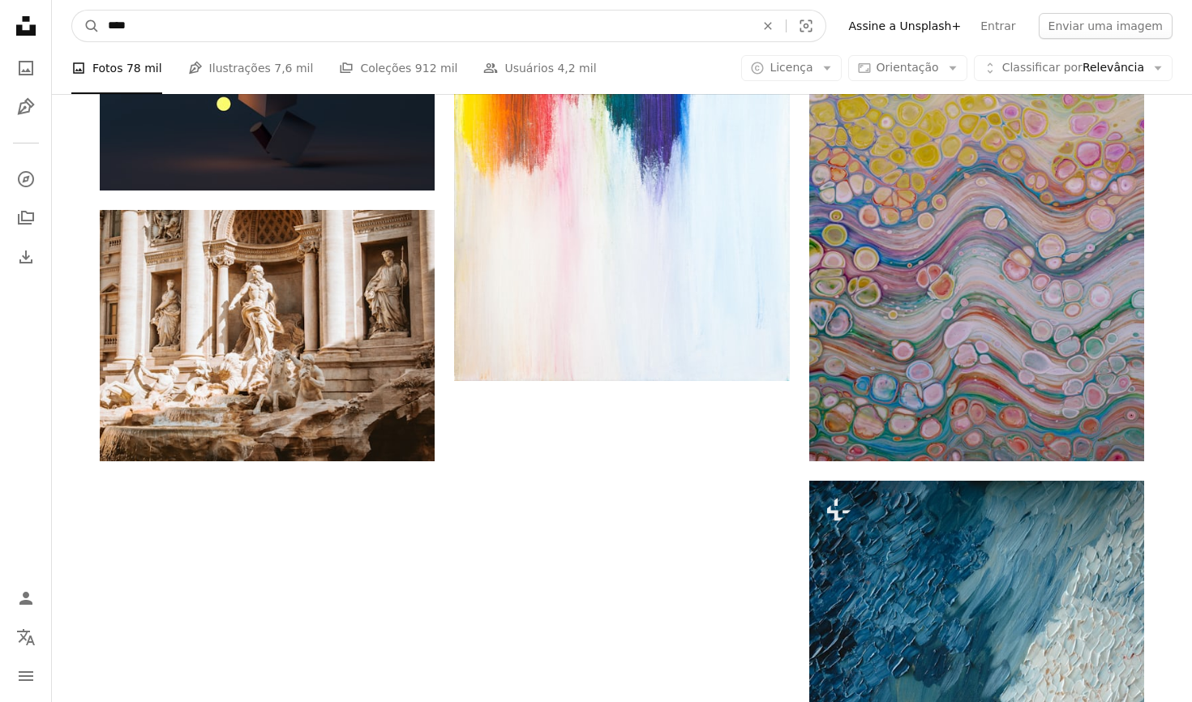
click at [140, 28] on input "****" at bounding box center [425, 26] width 650 height 31
type input "*******"
click at [86, 26] on button "A magnifying glass" at bounding box center [86, 26] width 28 height 31
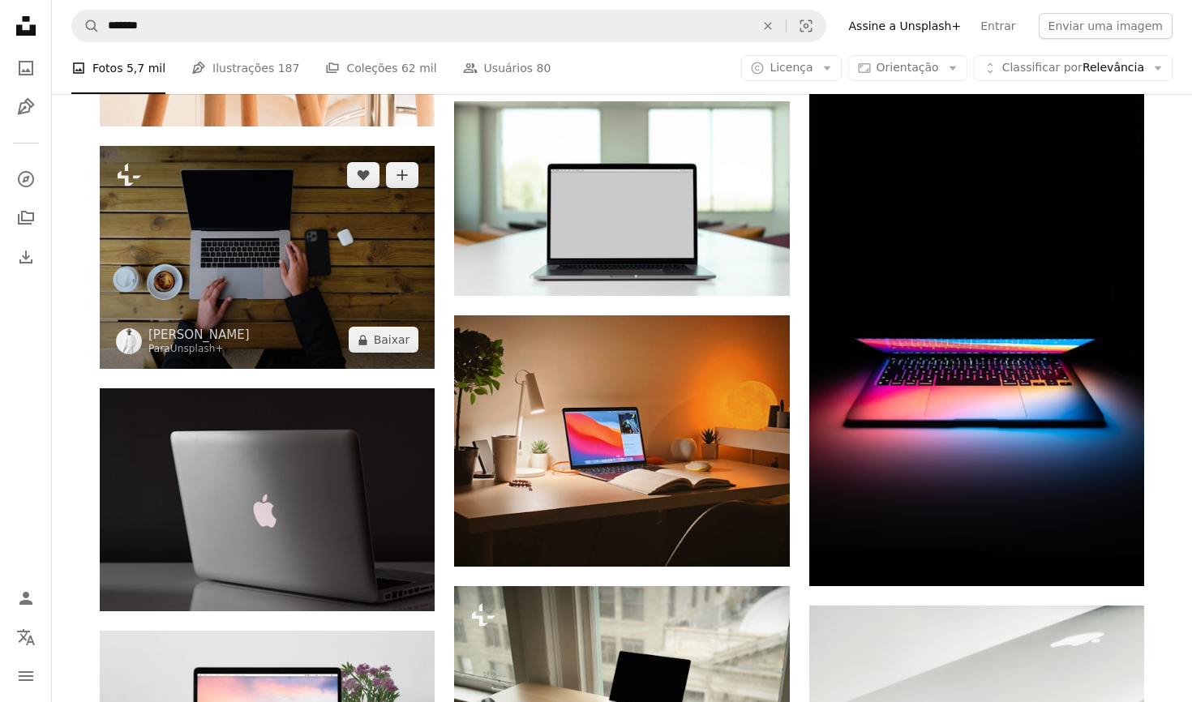
scroll to position [1385, 0]
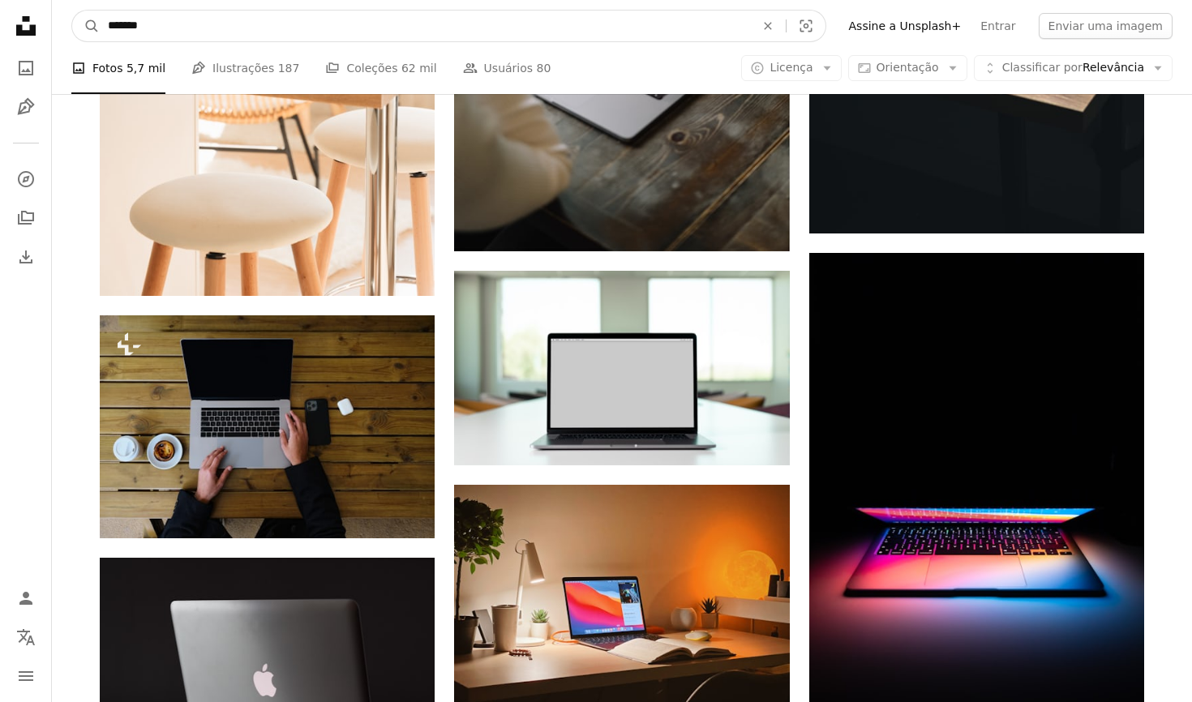
click at [176, 27] on input "*******" at bounding box center [425, 26] width 650 height 31
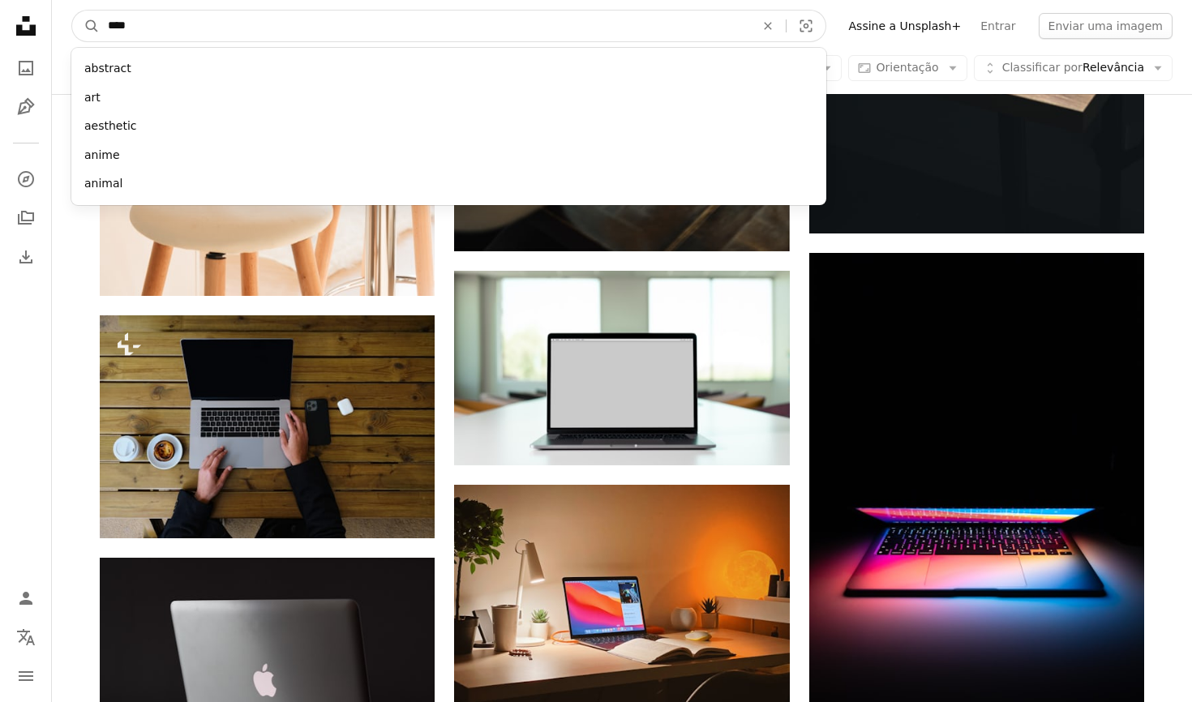
type input "*****"
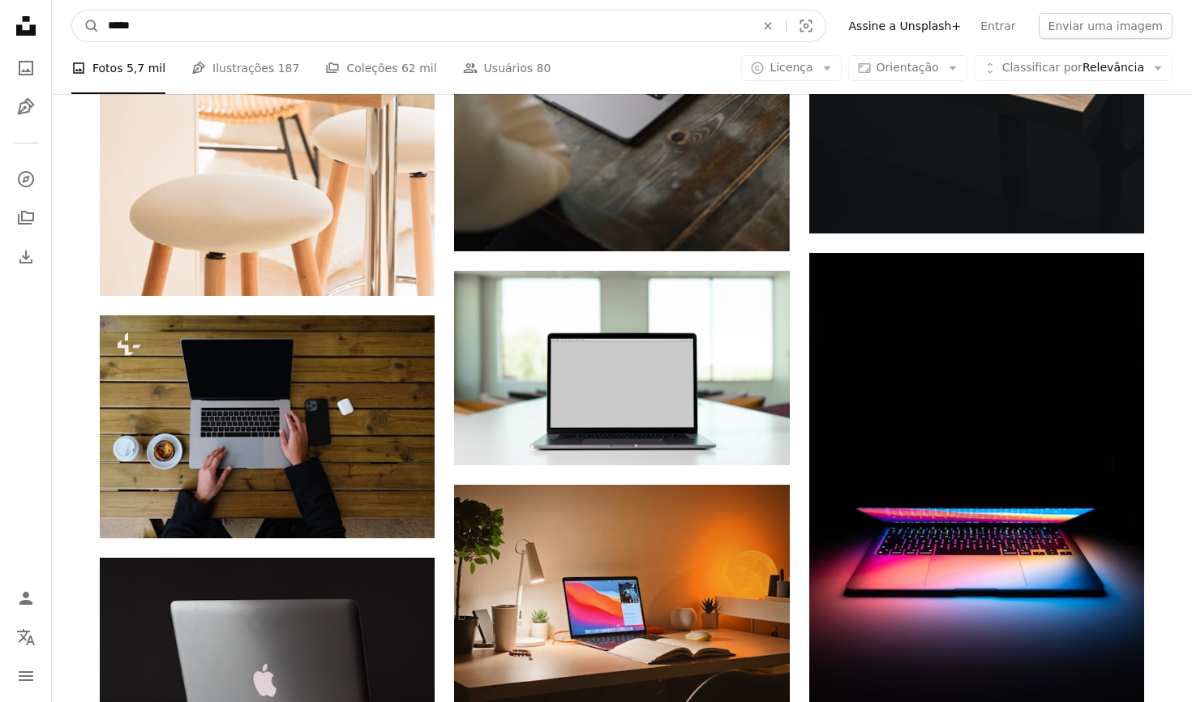
click at [86, 26] on button "A magnifying glass" at bounding box center [86, 26] width 28 height 31
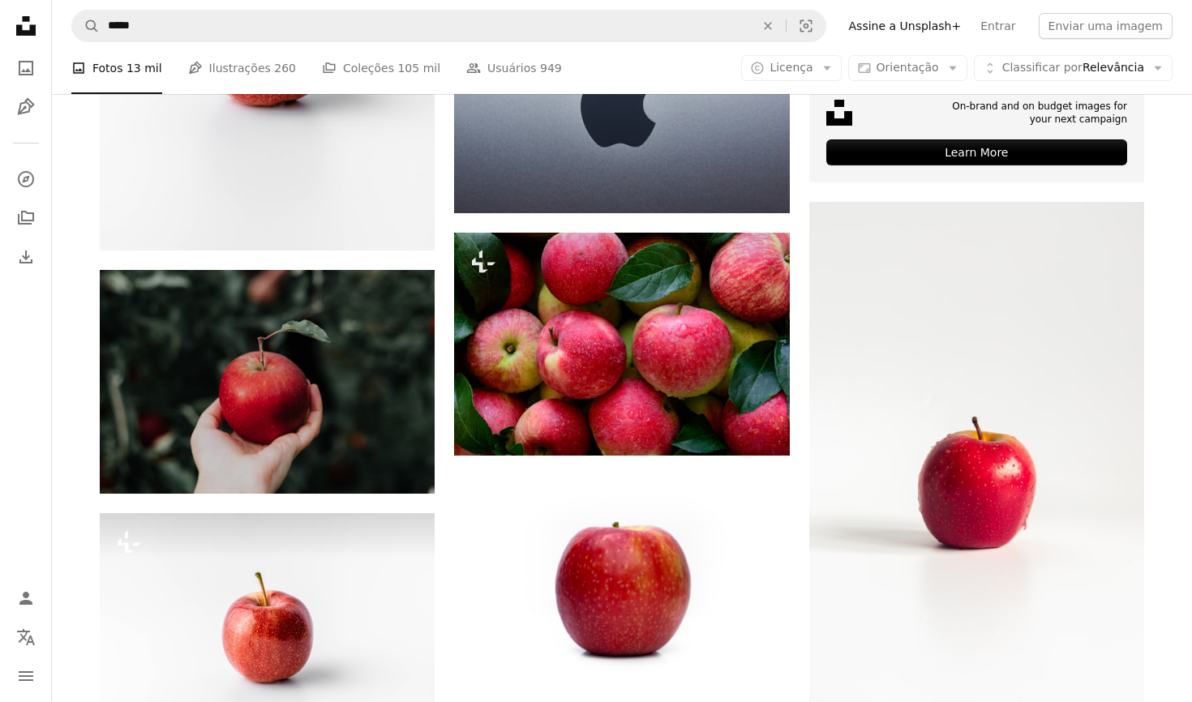
scroll to position [139, 0]
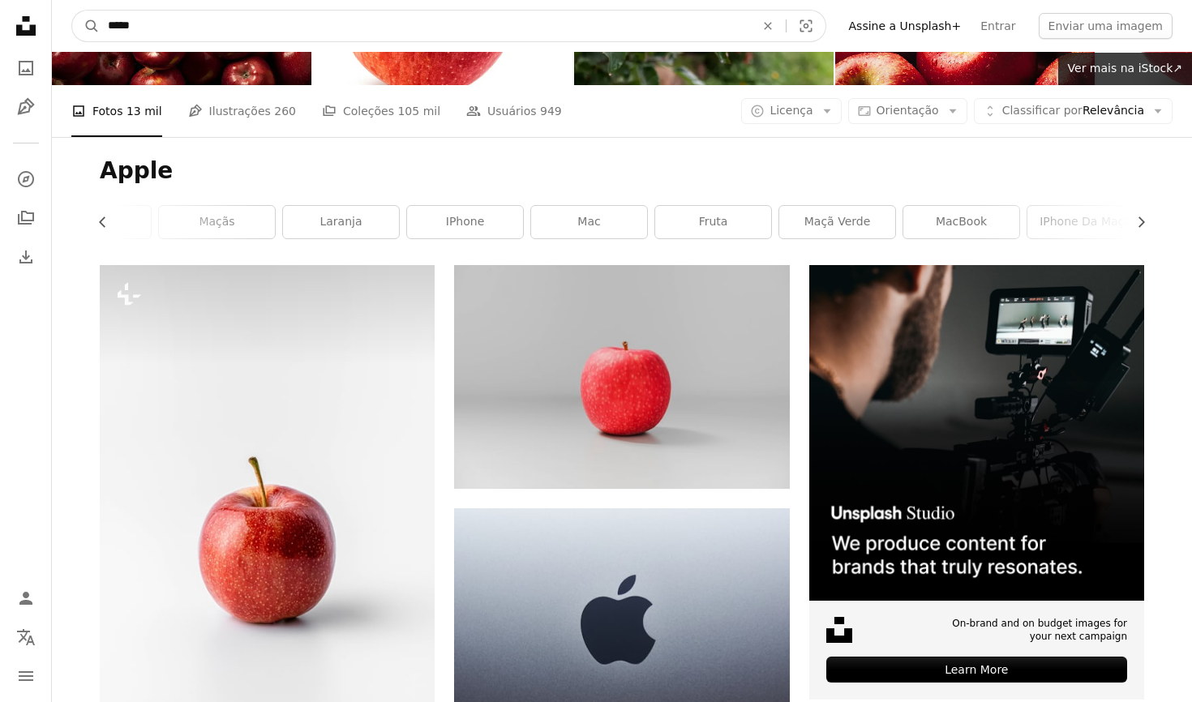
click at [154, 25] on input "*****" at bounding box center [425, 26] width 650 height 31
type input "*********"
click at [86, 26] on button "A magnifying glass" at bounding box center [86, 26] width 28 height 31
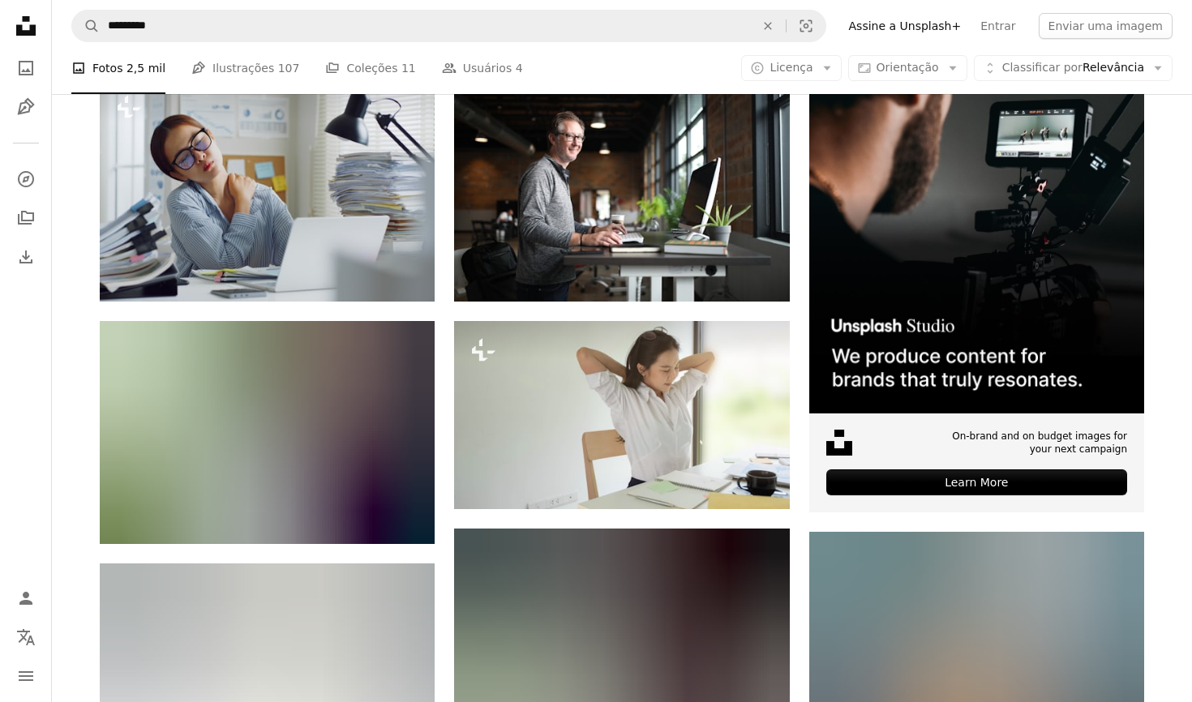
scroll to position [228, 0]
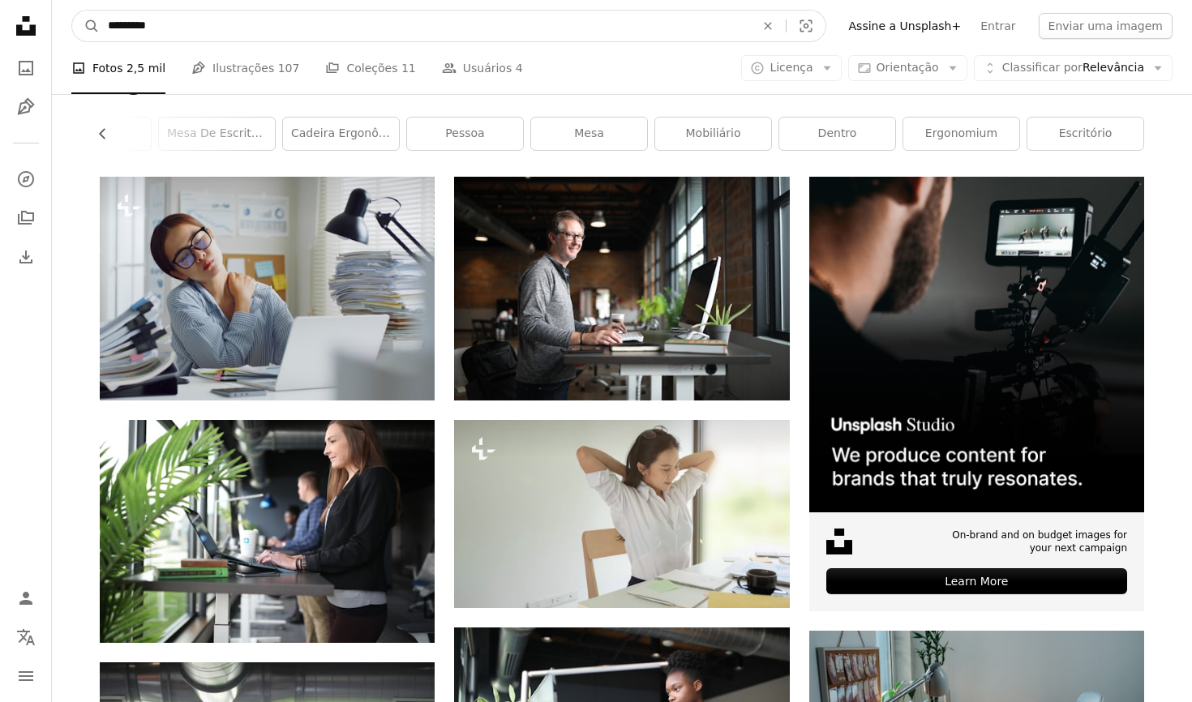
click at [174, 32] on input "*********" at bounding box center [425, 26] width 650 height 31
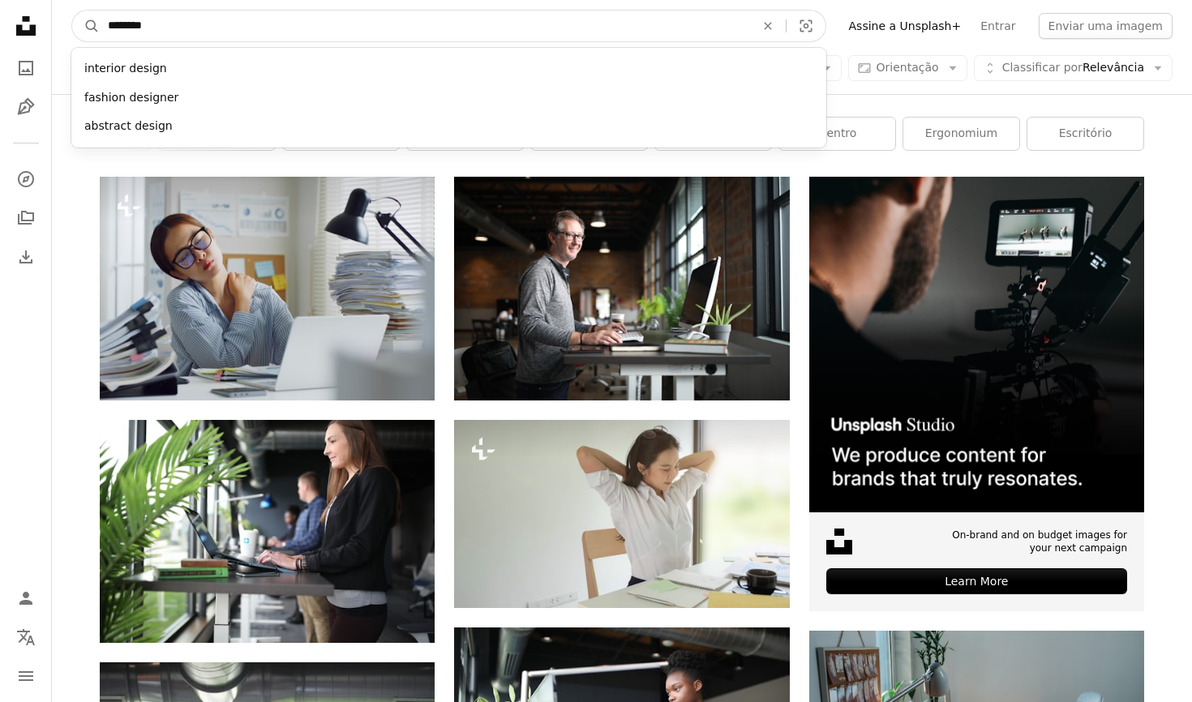
type input "*********"
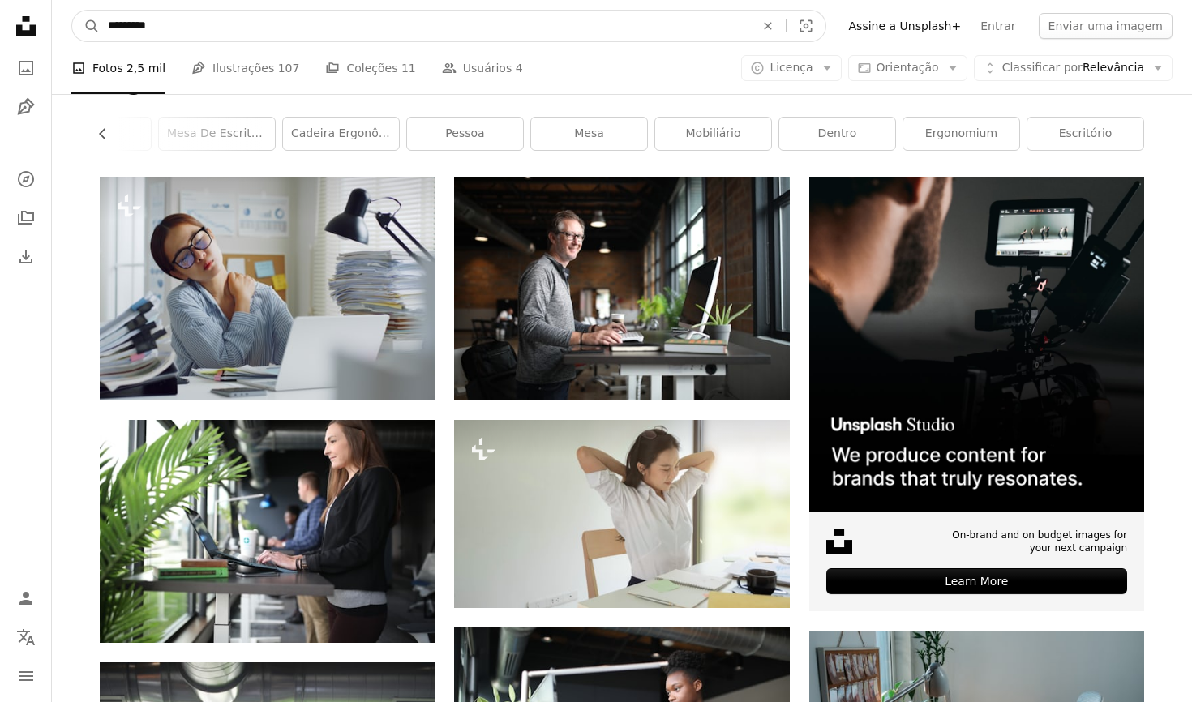
click at [86, 26] on button "A magnifying glass" at bounding box center [86, 26] width 28 height 31
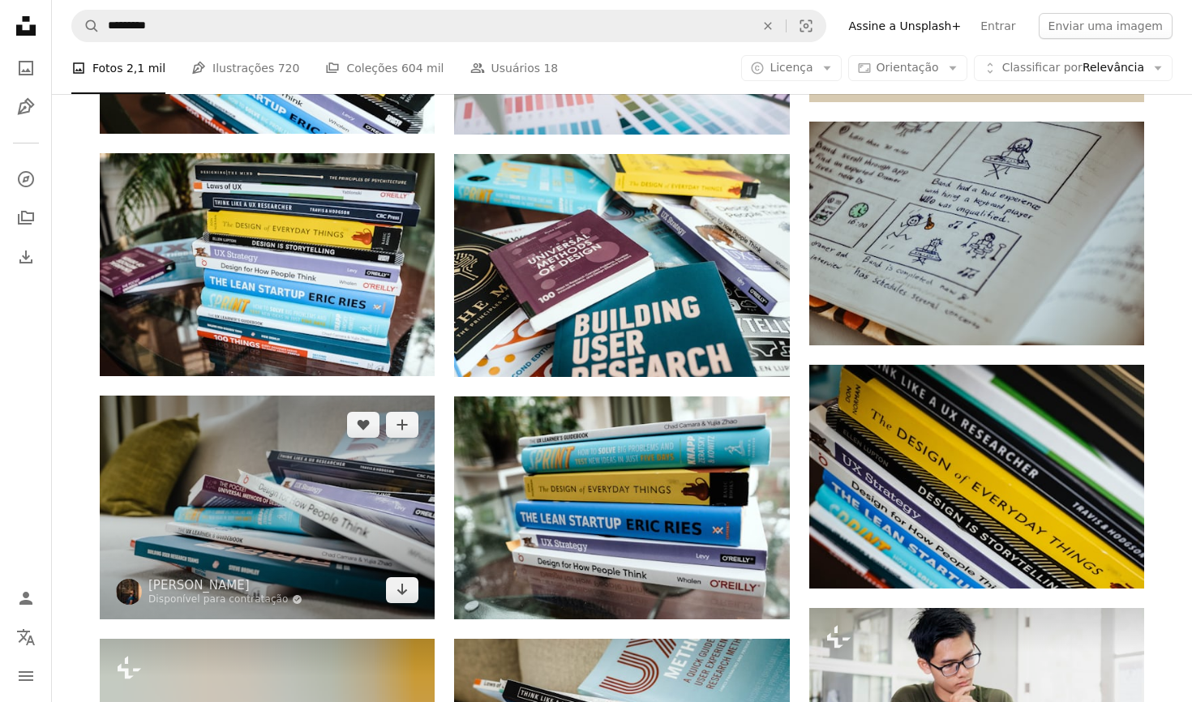
scroll to position [737, 0]
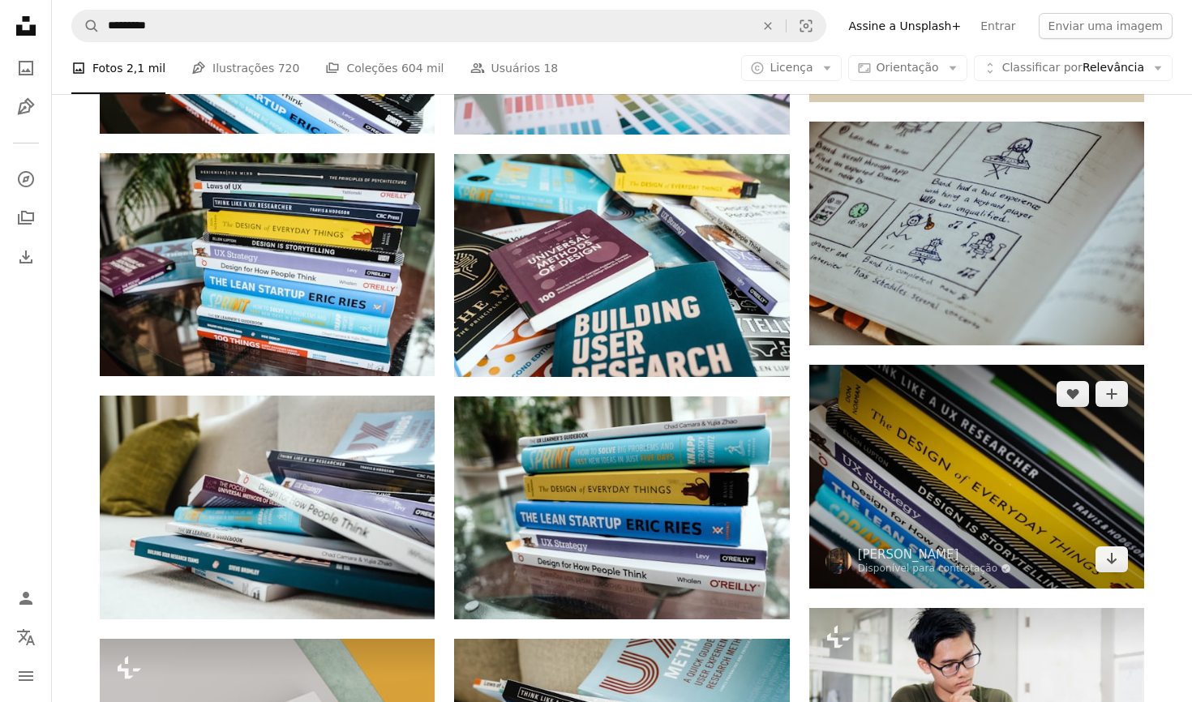
click at [898, 481] on img at bounding box center [976, 476] width 335 height 223
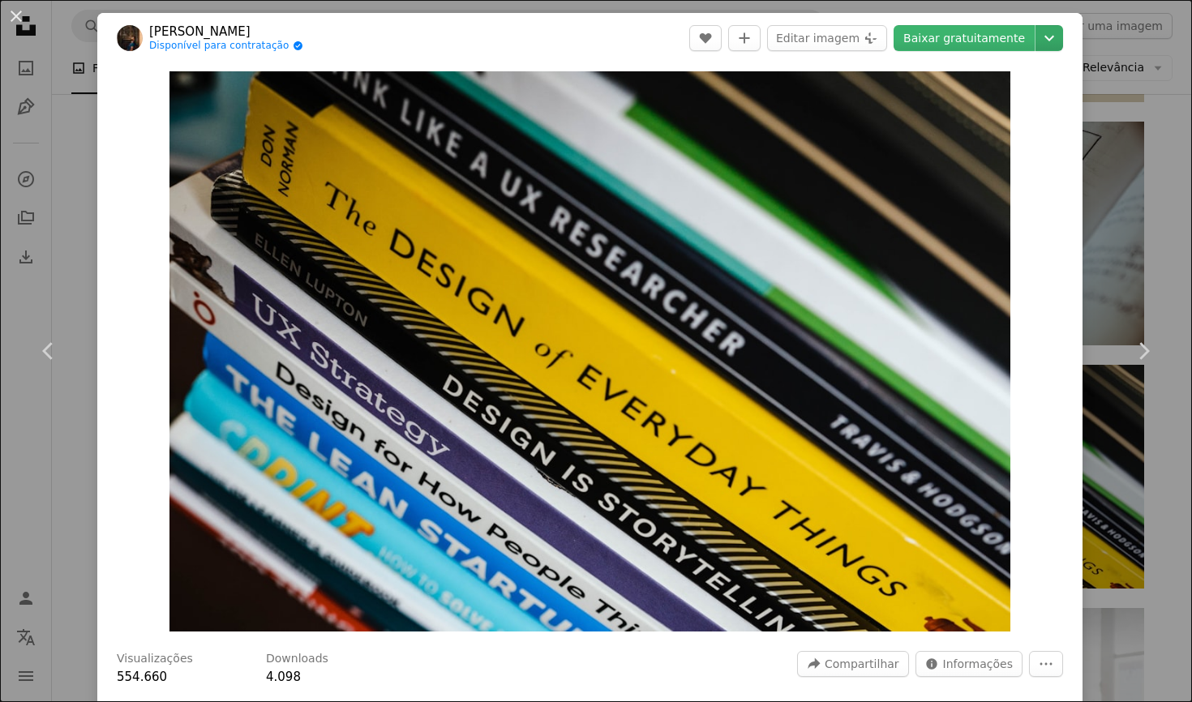
click at [1062, 40] on icon "Chevron down" at bounding box center [1049, 37] width 26 height 19
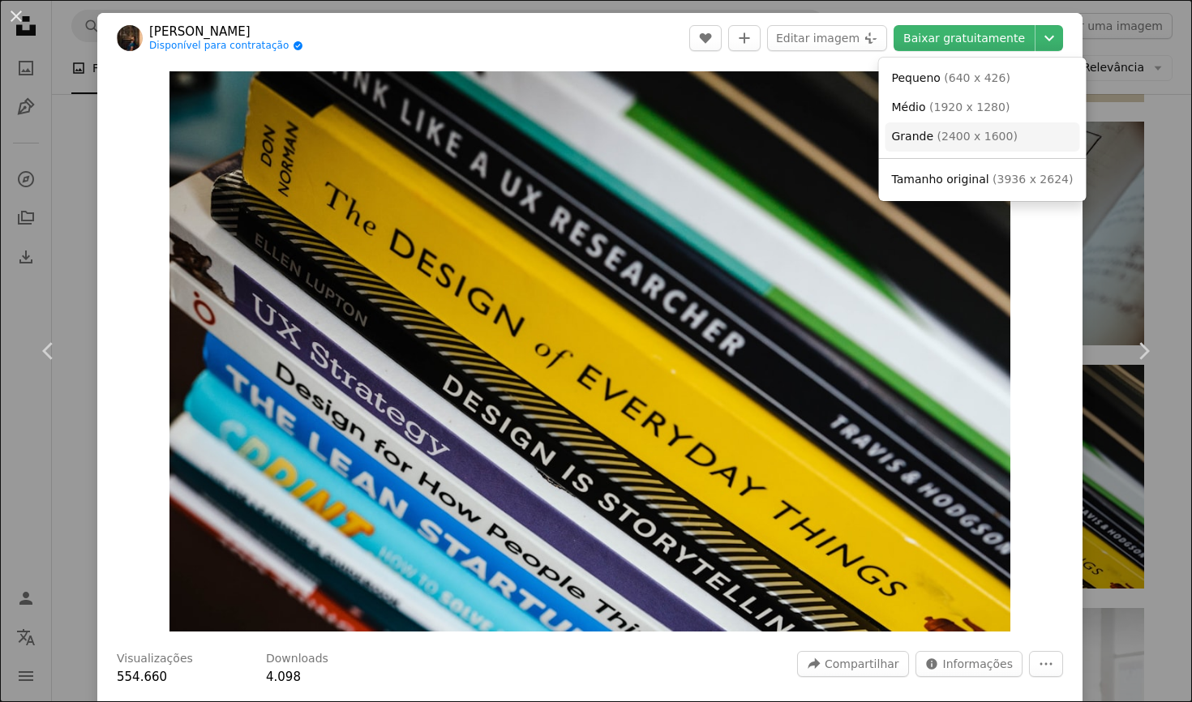
click at [971, 135] on span "( 2400 x 1600 )" at bounding box center [977, 136] width 80 height 13
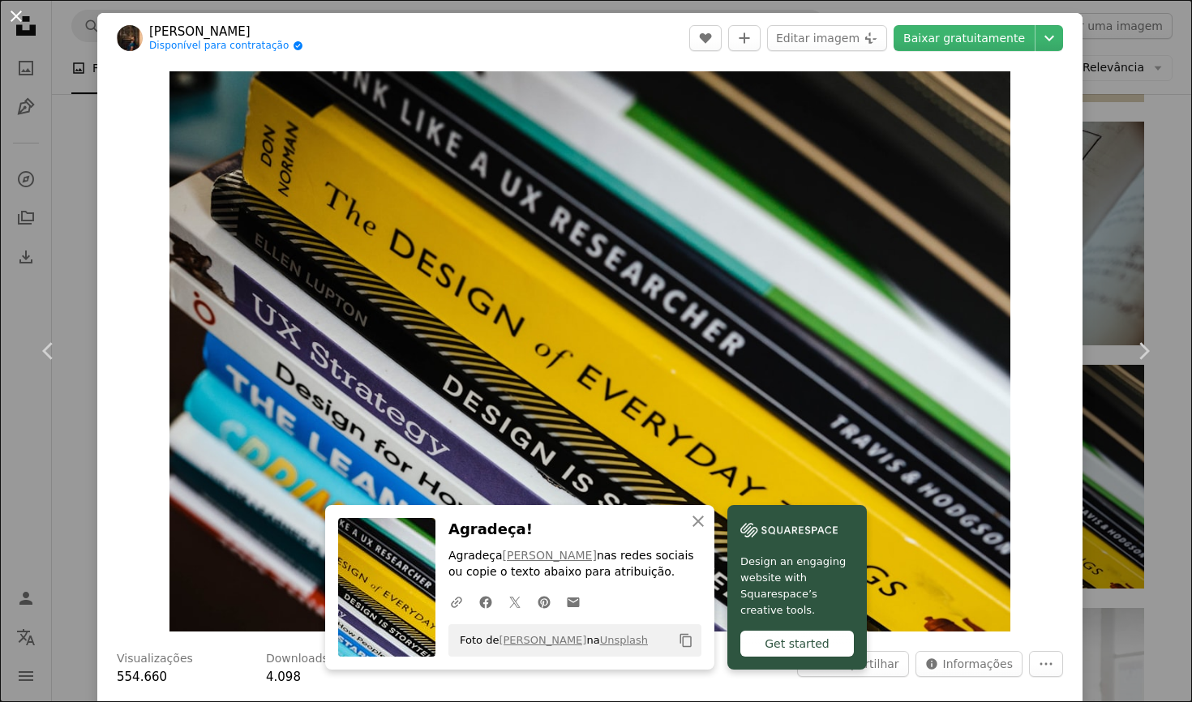
click at [18, 19] on button "An X shape" at bounding box center [15, 15] width 19 height 19
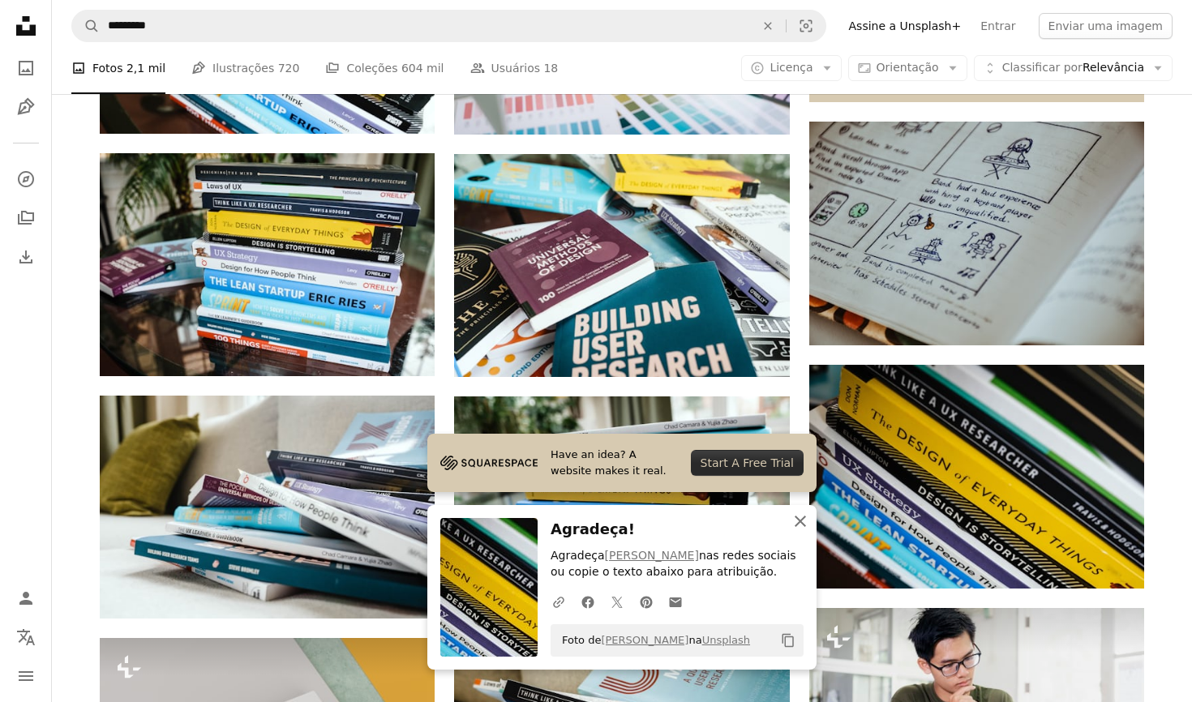
click at [801, 521] on icon "An X shape" at bounding box center [800, 521] width 19 height 19
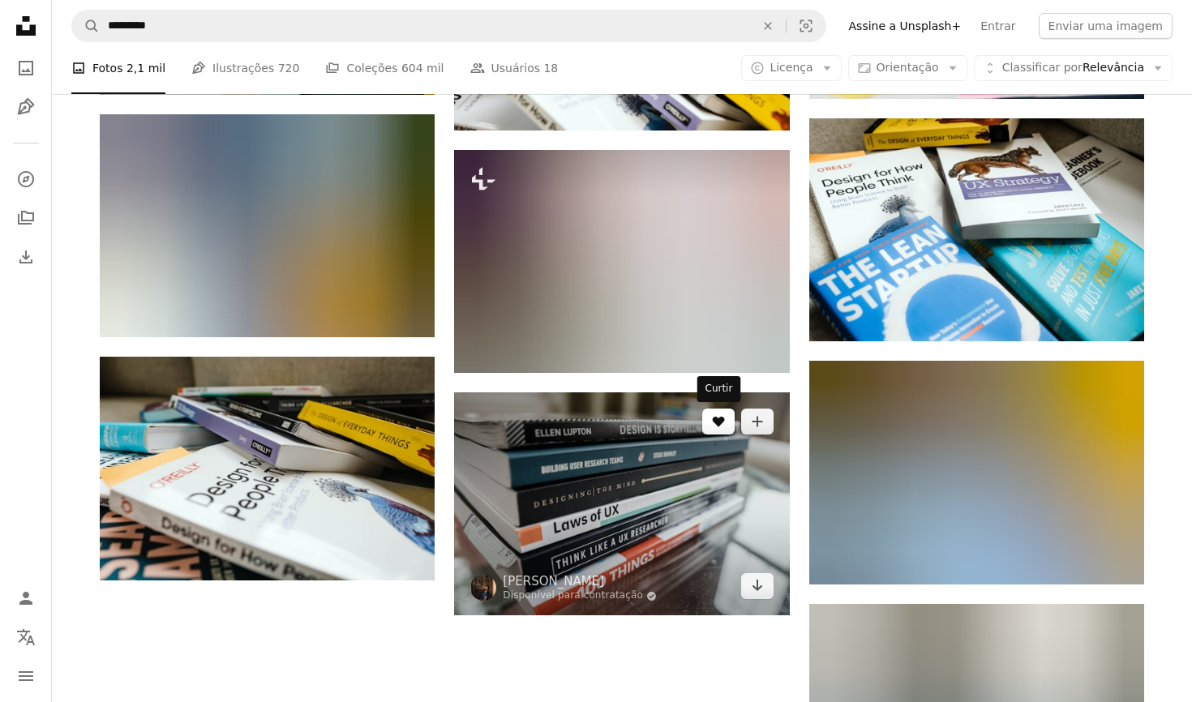
scroll to position [1465, 0]
